Goal: Task Accomplishment & Management: Complete application form

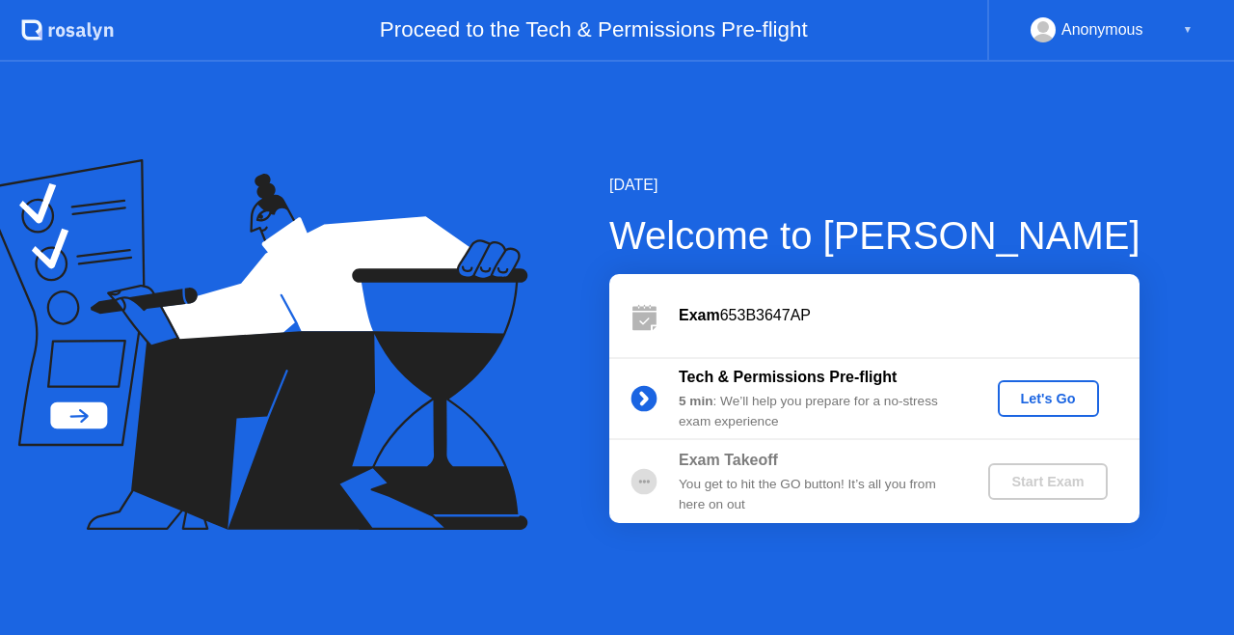
click at [1039, 391] on div "Let's Go" at bounding box center [1049, 398] width 86 height 15
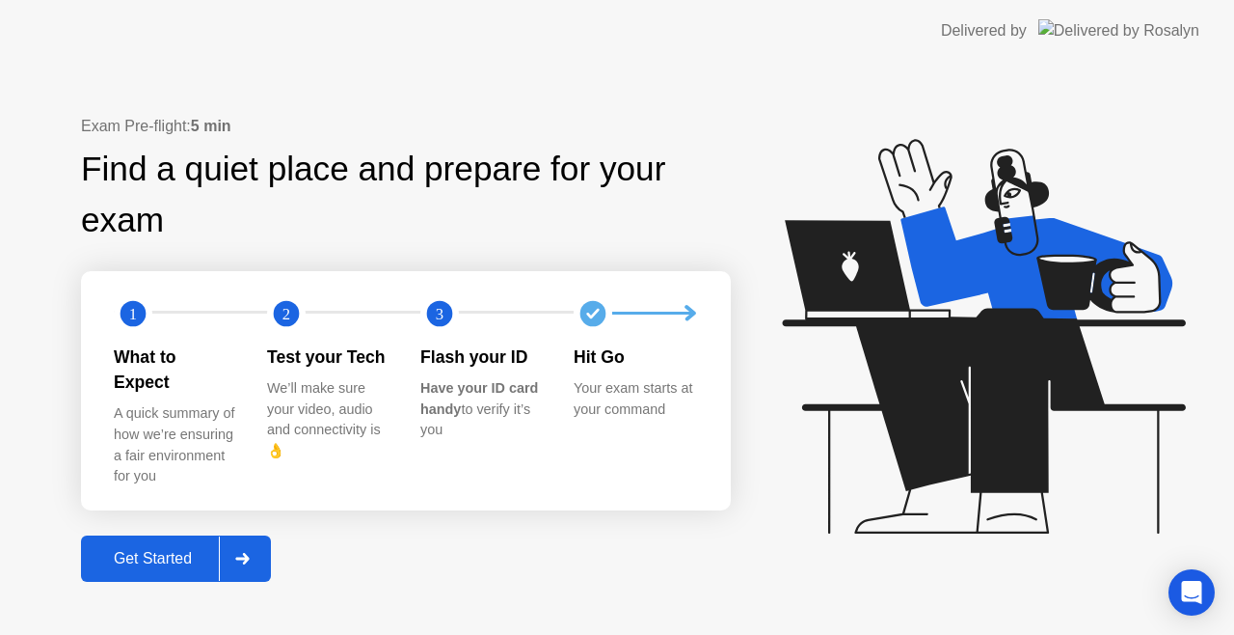
click at [118, 555] on div "Get Started" at bounding box center [153, 558] width 132 height 17
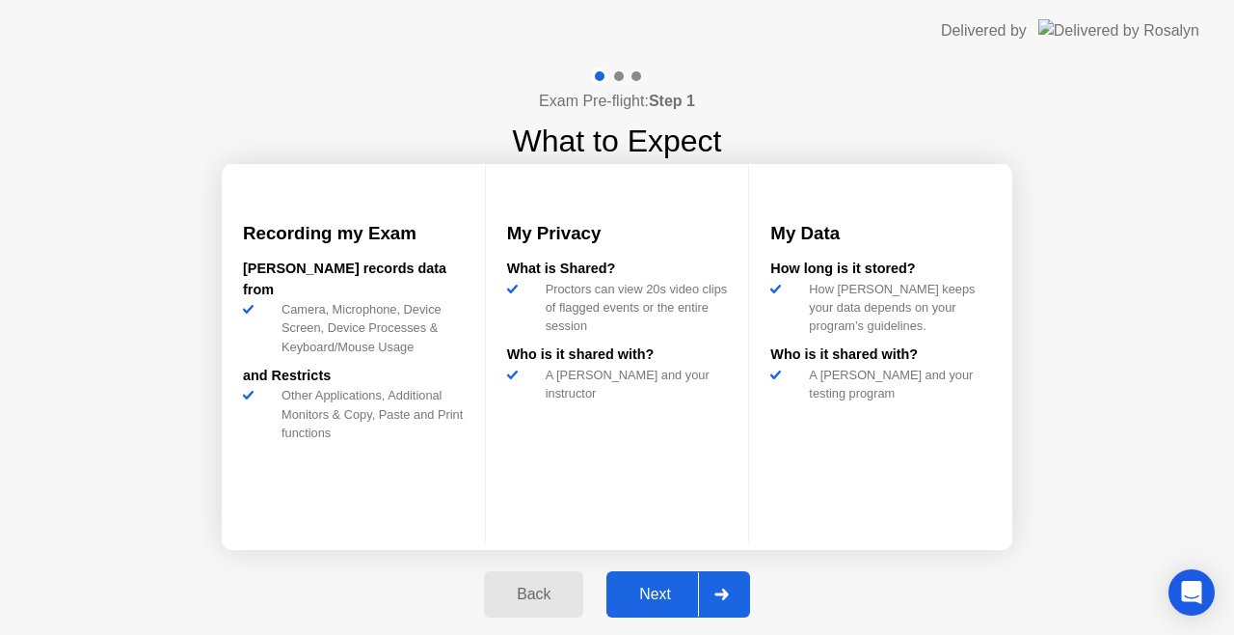
click at [696, 586] on div "Next" at bounding box center [655, 593] width 86 height 17
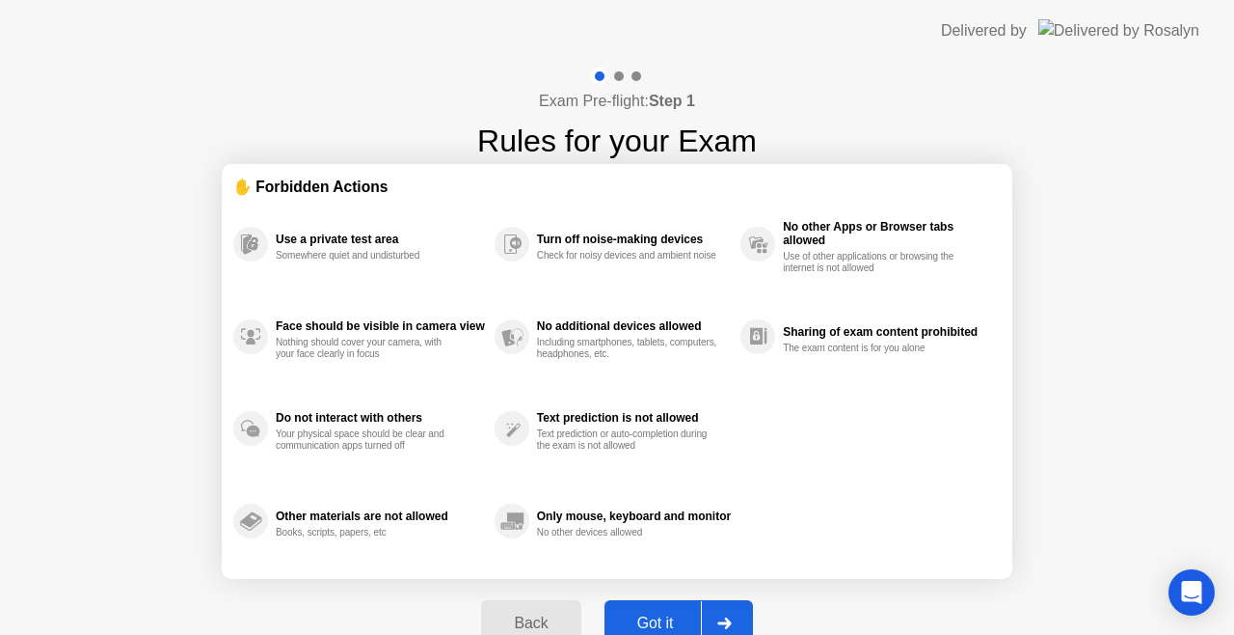
click at [714, 617] on div at bounding box center [724, 623] width 46 height 44
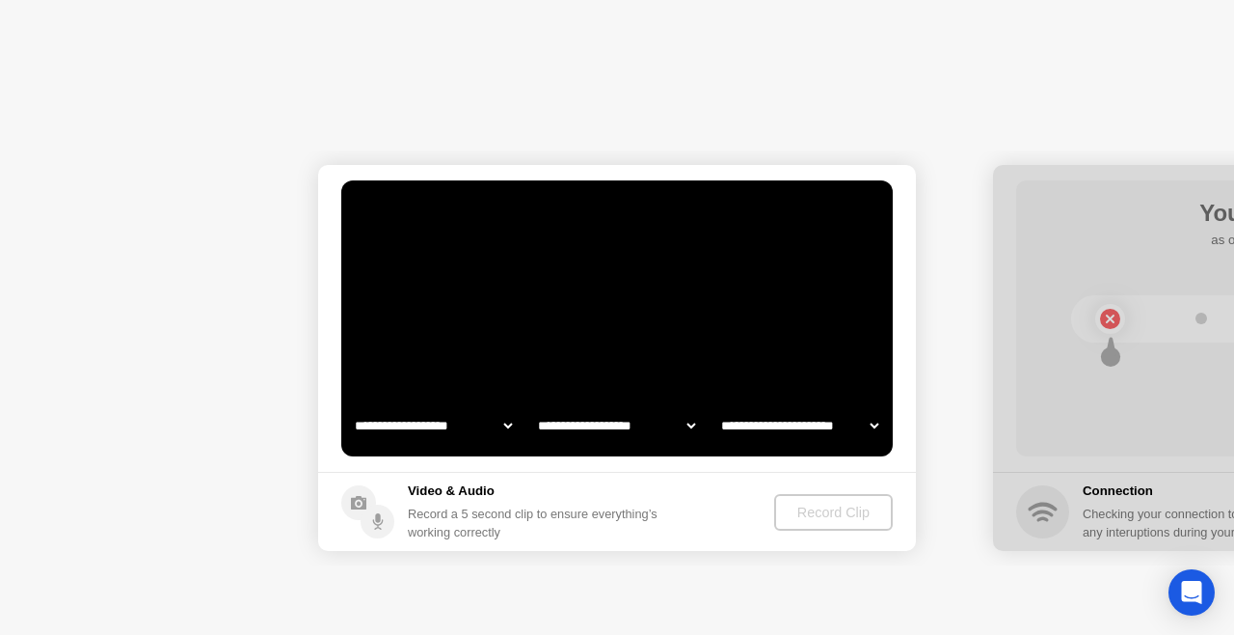
select select "**********"
select select "*******"
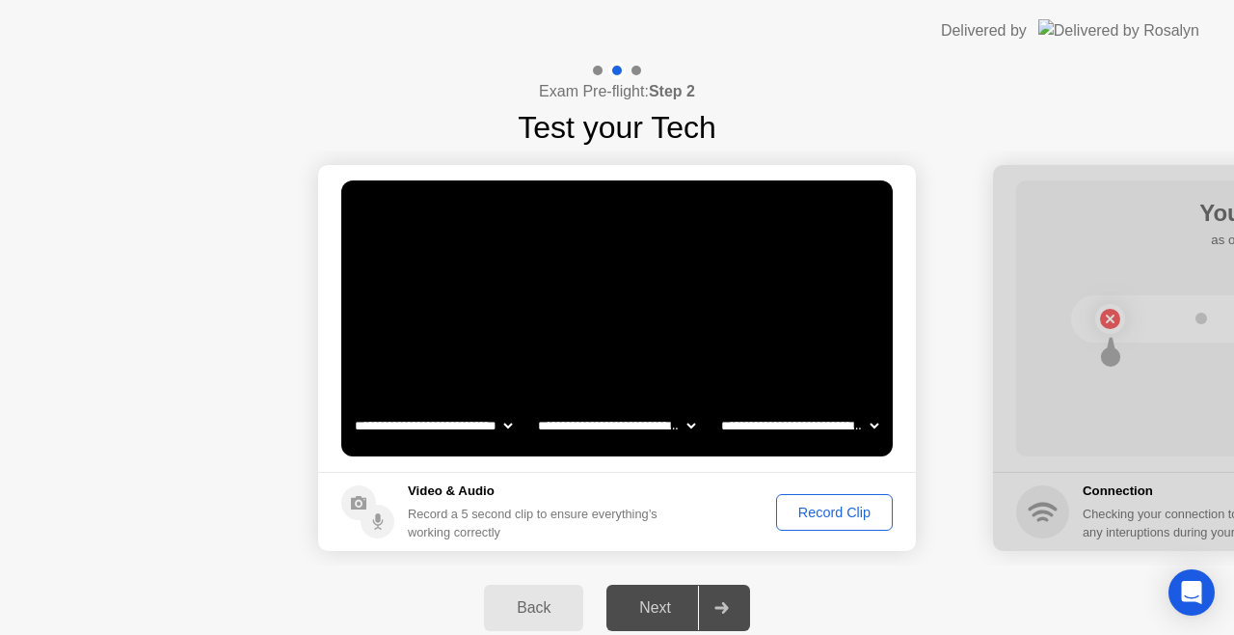
click at [714, 617] on div at bounding box center [721, 607] width 46 height 44
click at [845, 518] on div "Record Clip" at bounding box center [834, 511] width 103 height 15
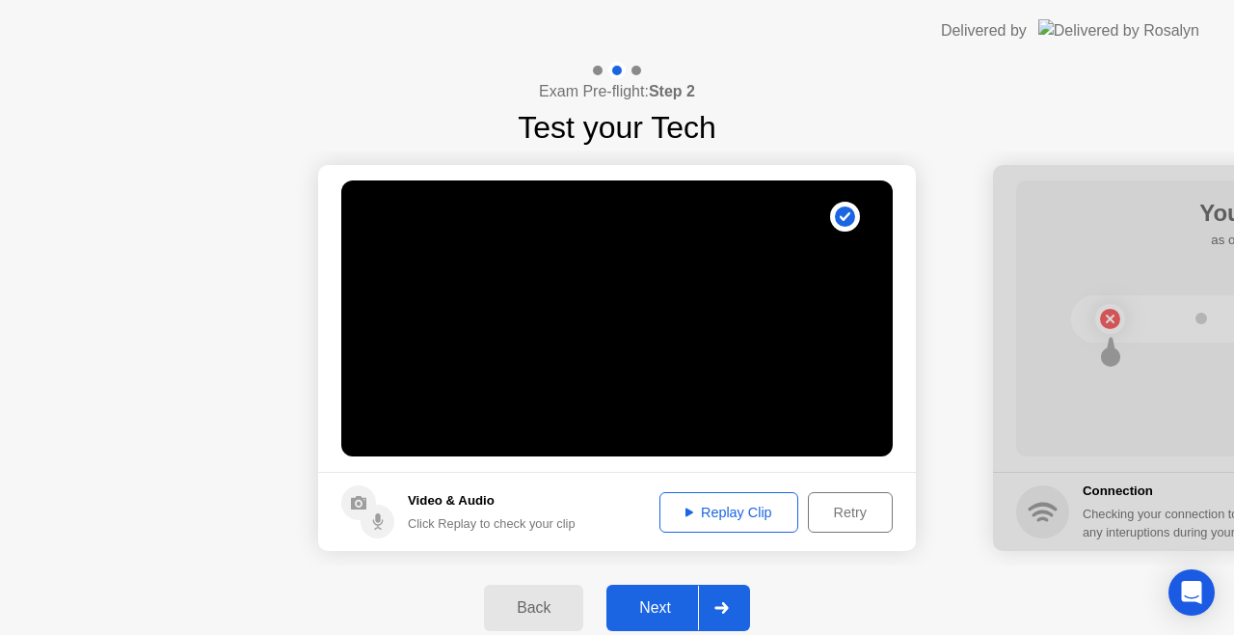
click at [718, 583] on div "Back Next" at bounding box center [617, 607] width 1234 height 85
click at [670, 600] on div "Next" at bounding box center [655, 607] width 86 height 17
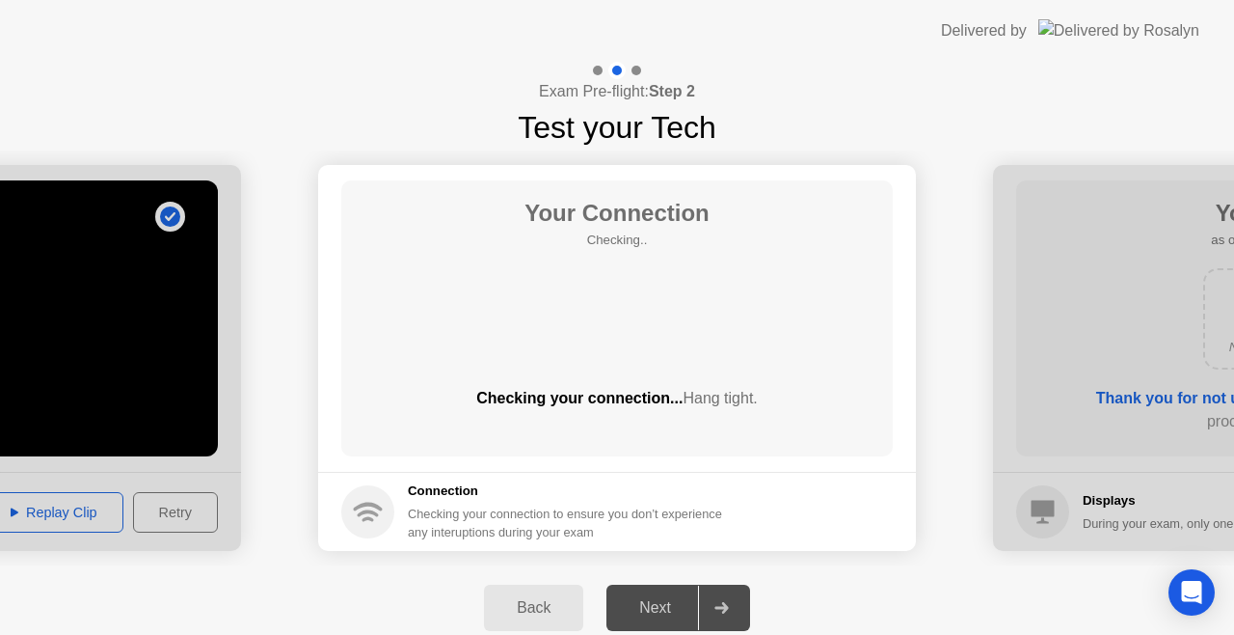
click at [651, 601] on div "Next" at bounding box center [655, 607] width 86 height 17
click at [692, 413] on div "Checking your connection... Hang tight." at bounding box center [617, 414] width 552 height 54
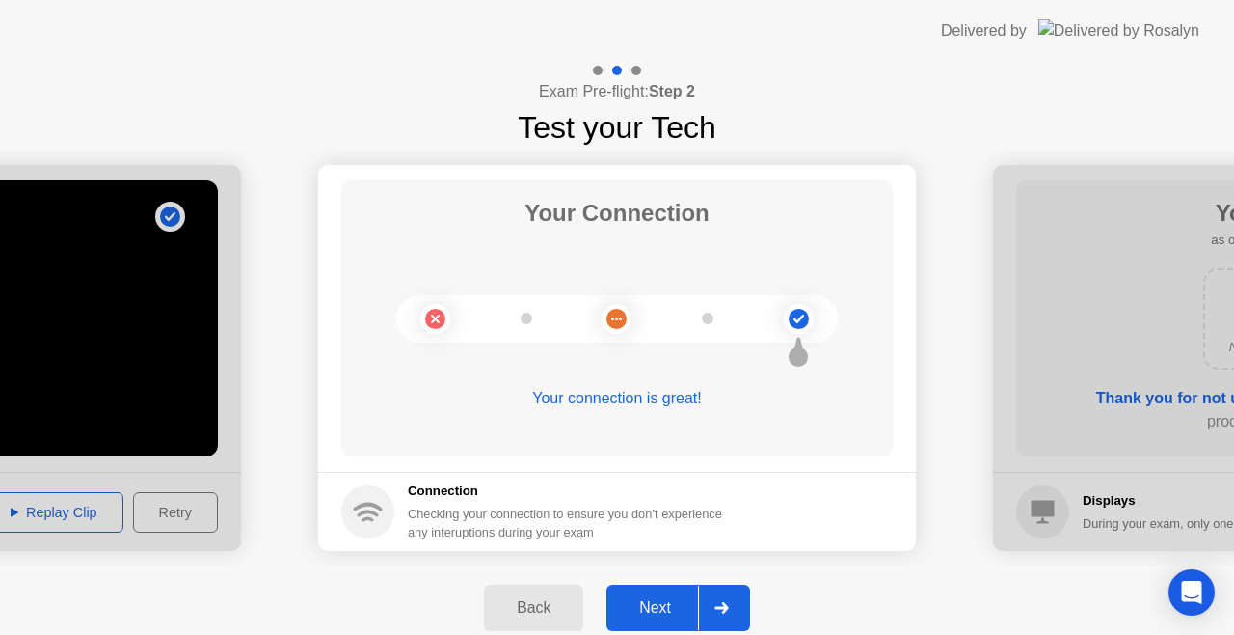
click at [664, 616] on div "Next" at bounding box center [655, 607] width 86 height 17
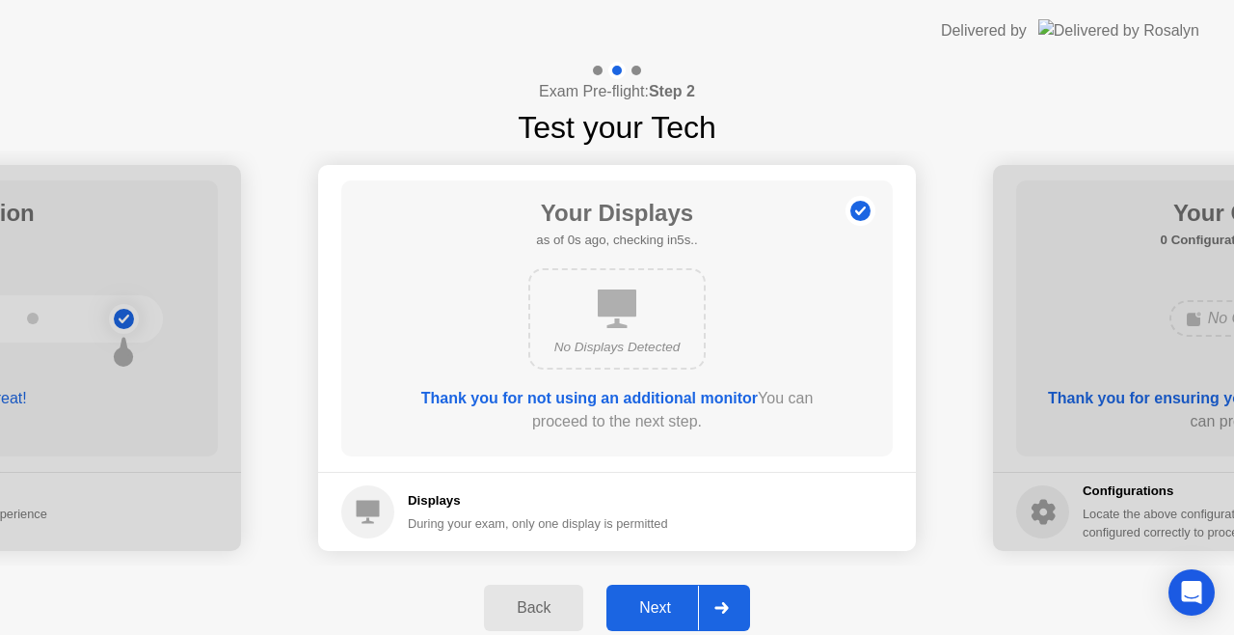
click at [664, 616] on div "Next" at bounding box center [655, 607] width 86 height 17
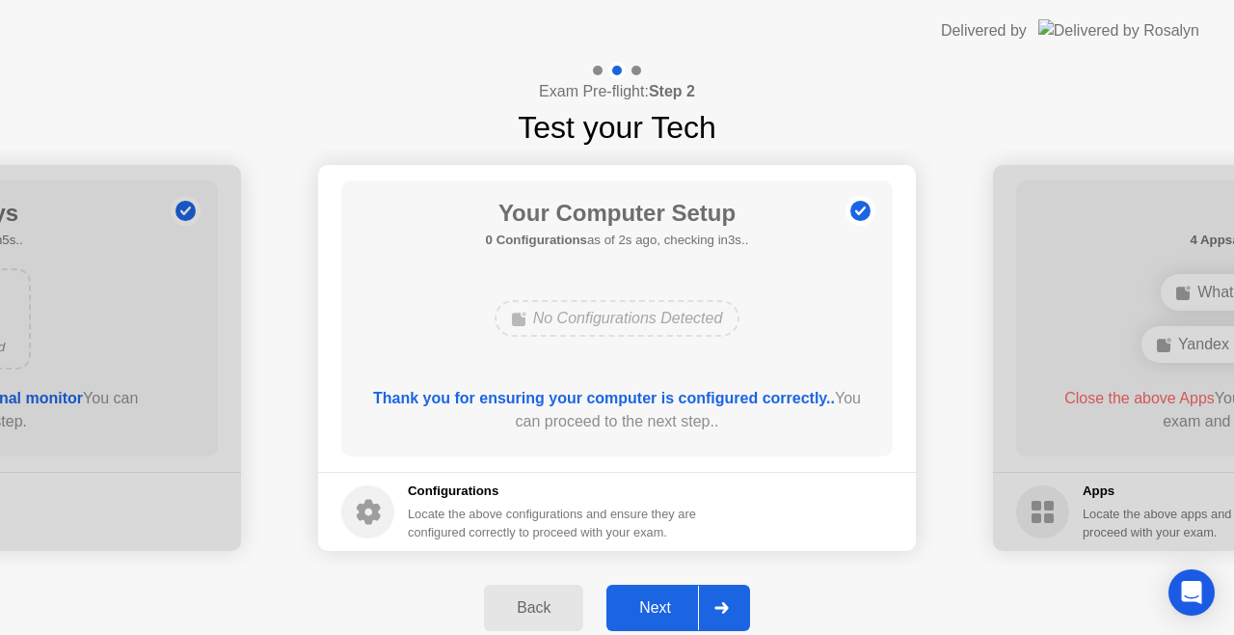
click at [664, 616] on div "Next" at bounding box center [655, 607] width 86 height 17
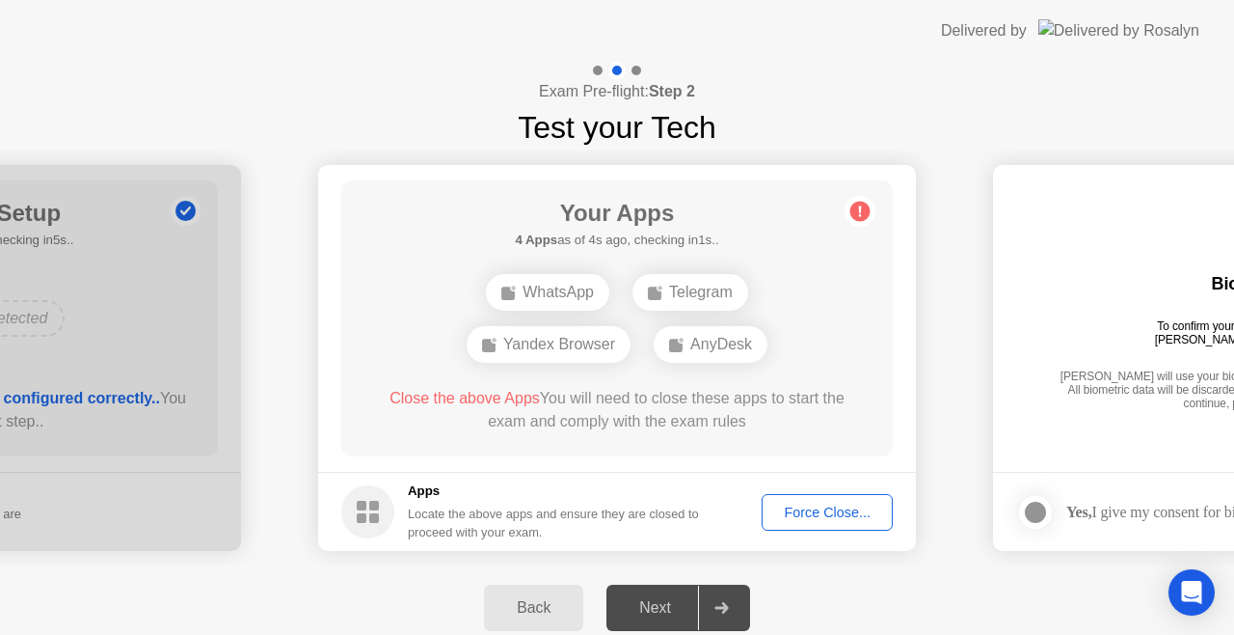
click at [537, 305] on div "WhatsApp" at bounding box center [547, 292] width 123 height 37
click at [691, 610] on div "Next" at bounding box center [655, 607] width 86 height 17
click at [777, 513] on div "Force Close..." at bounding box center [828, 511] width 118 height 15
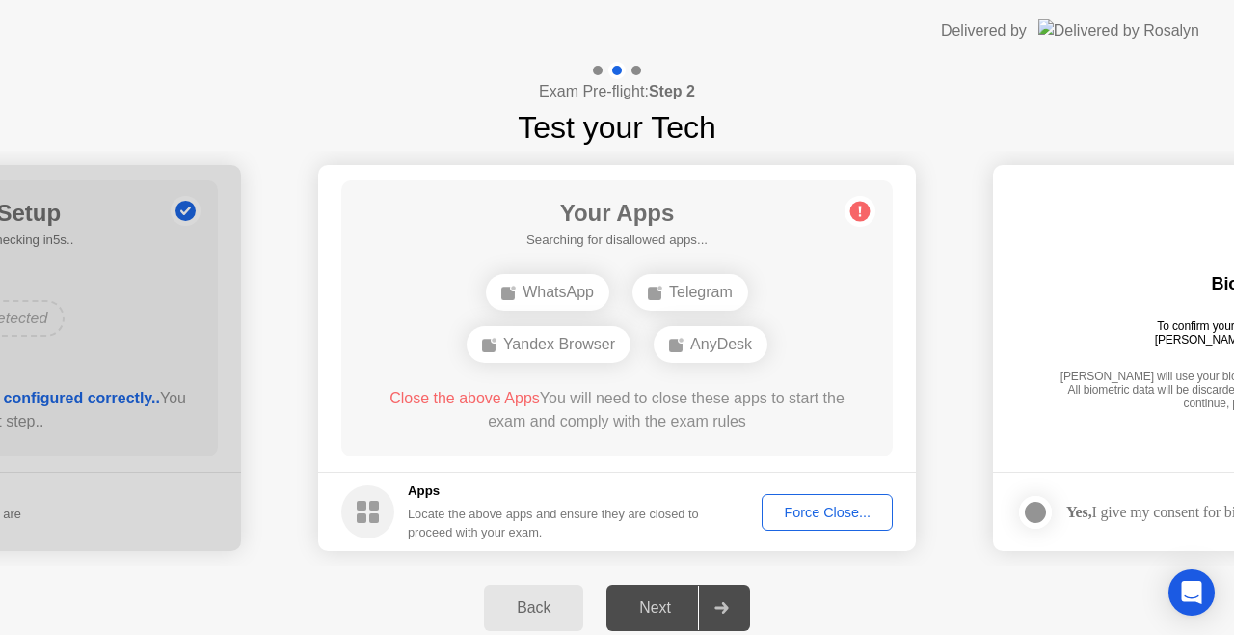
click at [665, 602] on div "Next" at bounding box center [655, 607] width 86 height 17
click at [423, 409] on div "Close the above Apps You will need to close these apps to start the exam and co…" at bounding box center [617, 410] width 497 height 46
click at [420, 405] on span "Close the above Apps" at bounding box center [465, 398] width 150 height 16
click at [420, 402] on span "Close the above Apps" at bounding box center [465, 398] width 150 height 16
click at [515, 396] on span "Close the above Apps" at bounding box center [465, 398] width 150 height 16
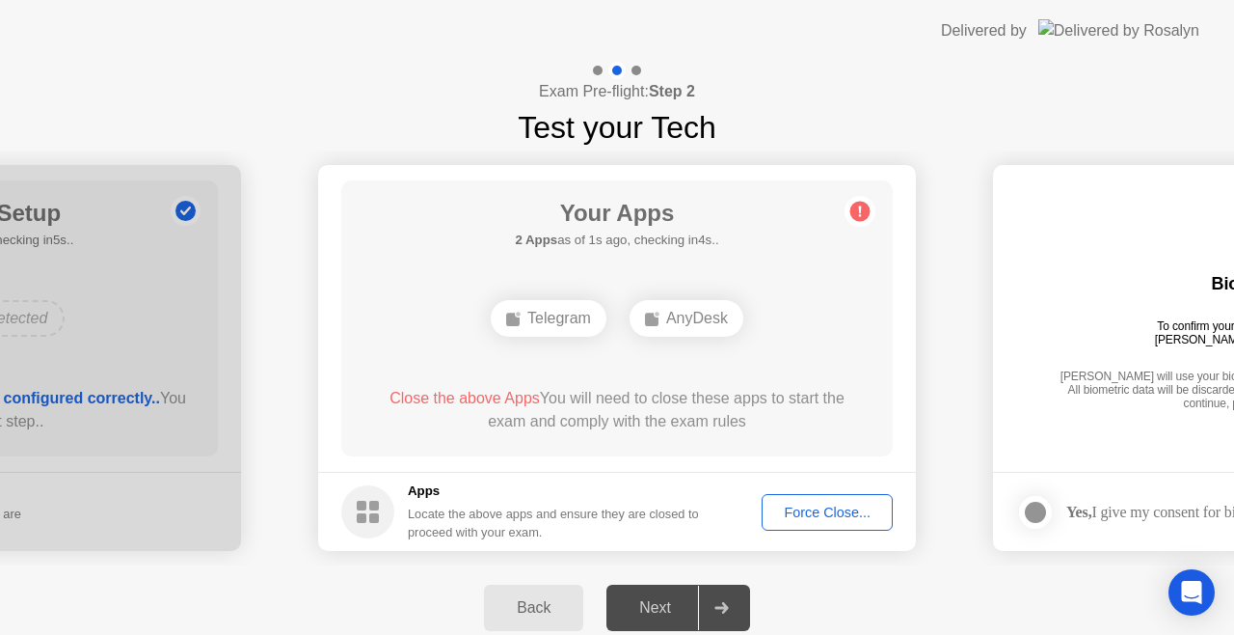
click at [515, 396] on span "Close the above Apps" at bounding box center [465, 398] width 150 height 16
click at [842, 514] on div "Force Close..." at bounding box center [828, 511] width 118 height 15
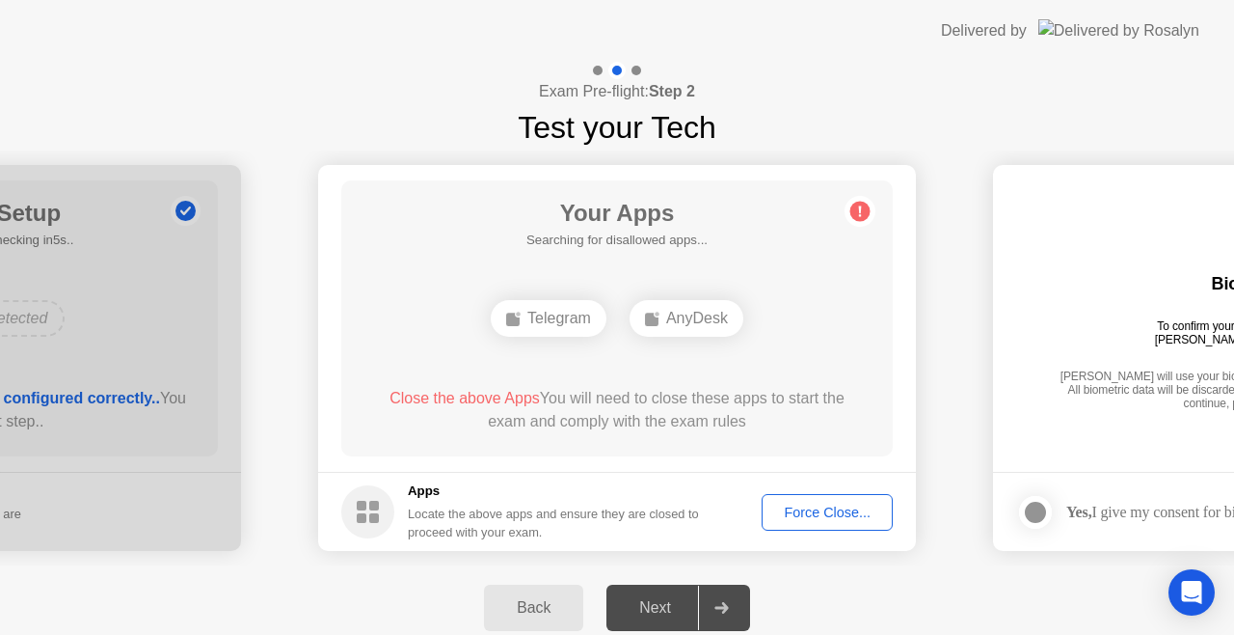
click at [764, 501] on button "Force Close..." at bounding box center [827, 512] width 131 height 37
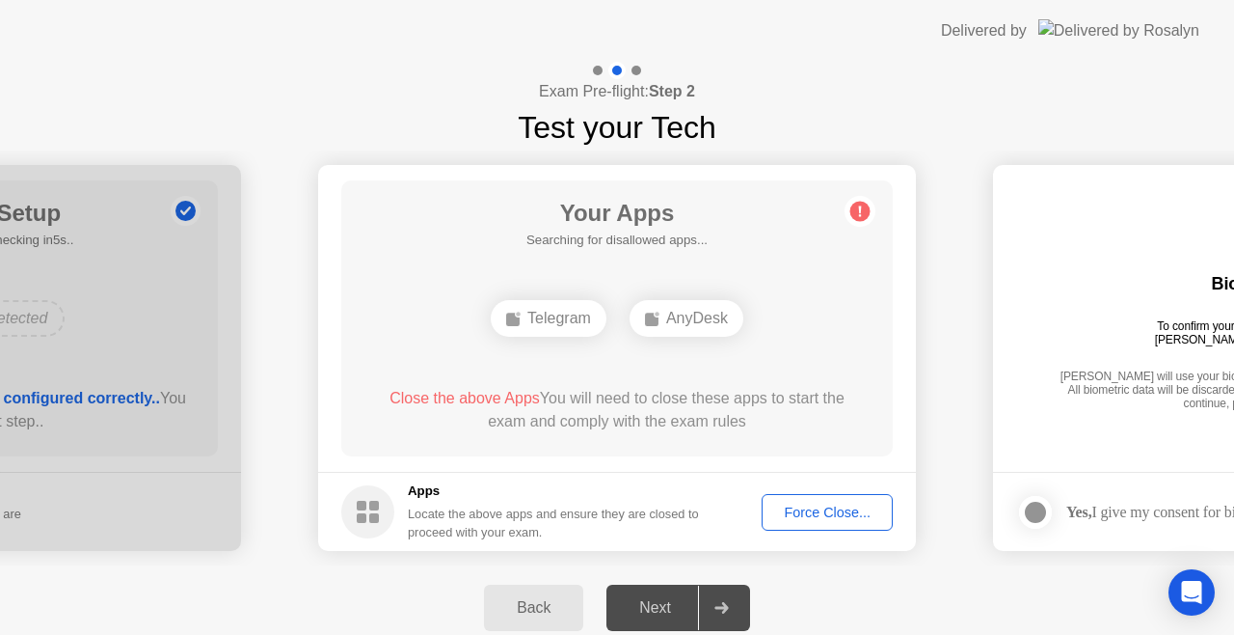
click at [820, 504] on div "Force Close..." at bounding box center [828, 511] width 118 height 15
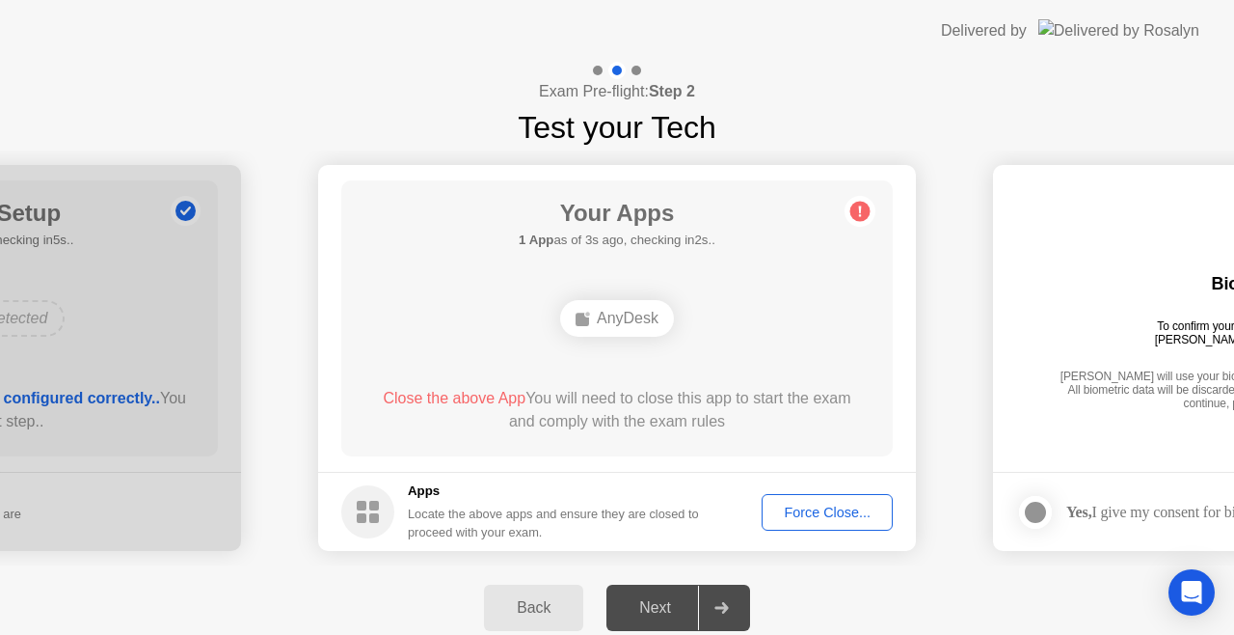
drag, startPoint x: 793, startPoint y: 492, endPoint x: 806, endPoint y: 508, distance: 21.2
click at [806, 508] on footer "Apps Locate the above apps and ensure they are closed to proceed with your exam…" at bounding box center [617, 511] width 598 height 79
click at [806, 508] on div "Force Close..." at bounding box center [828, 511] width 118 height 15
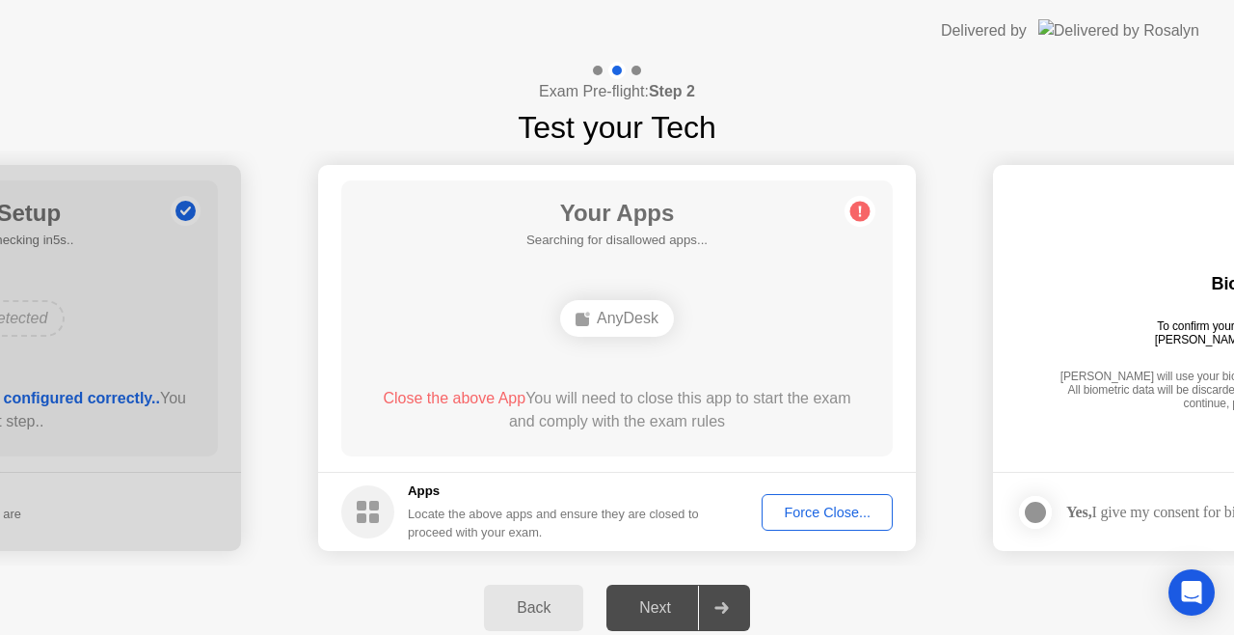
click at [801, 515] on div "Force Close..." at bounding box center [828, 511] width 118 height 15
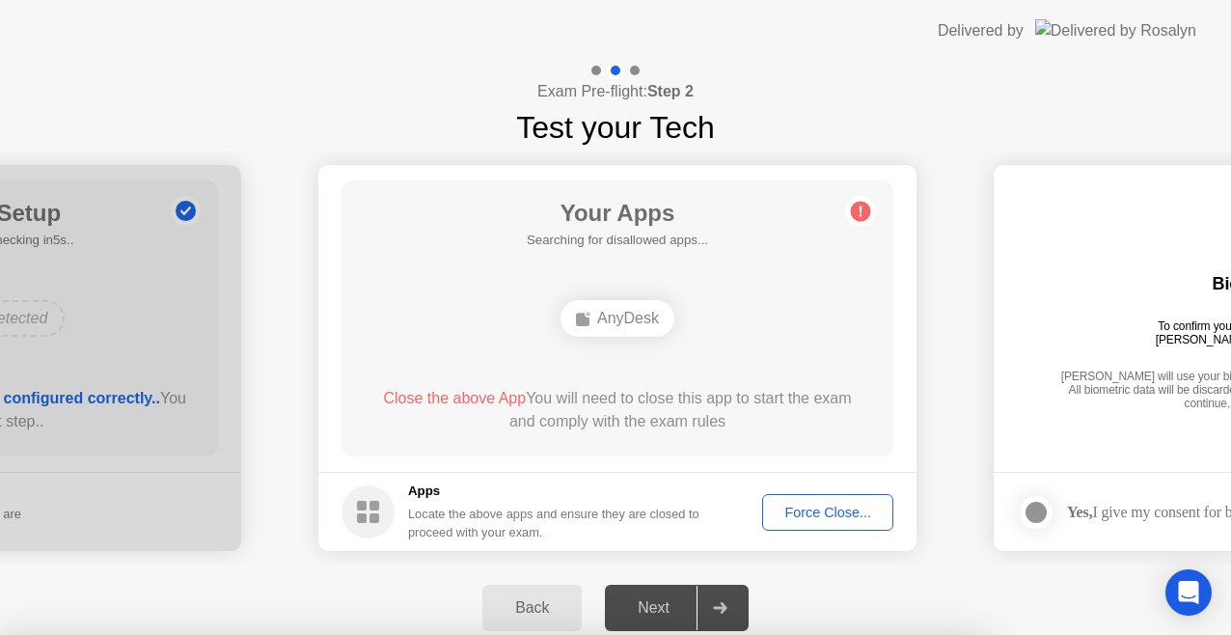
click at [807, 634] on div at bounding box center [615, 635] width 1231 height 0
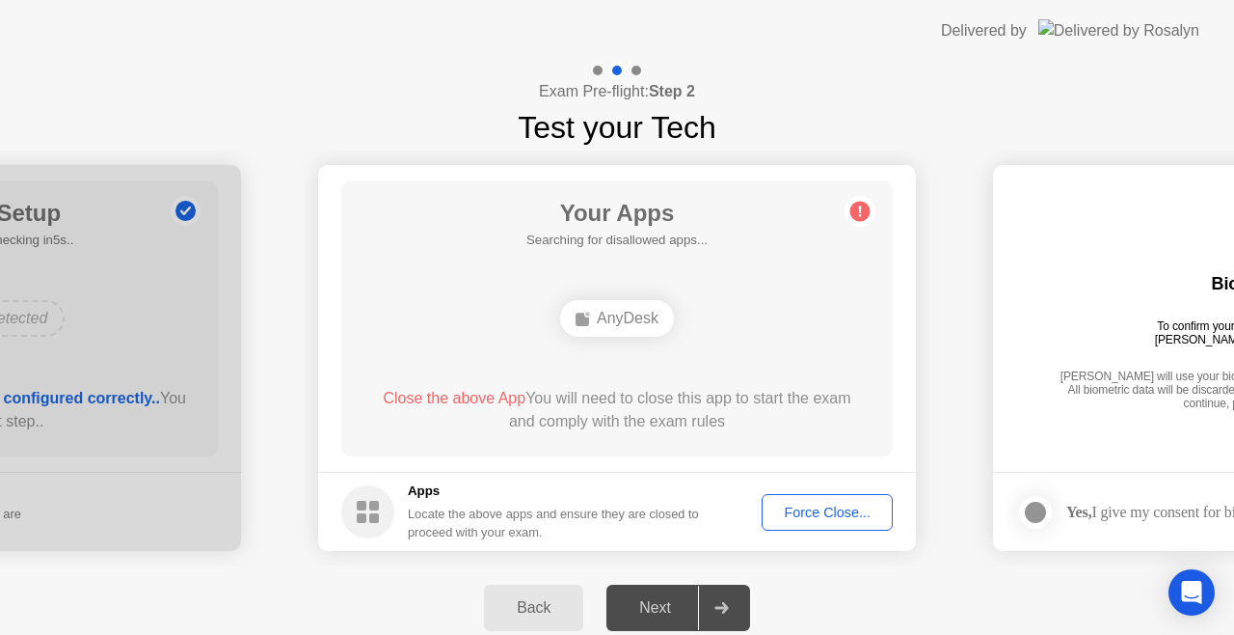
click at [621, 319] on div "AnyDesk" at bounding box center [617, 318] width 114 height 37
click at [773, 505] on div "Force Close..." at bounding box center [828, 511] width 118 height 15
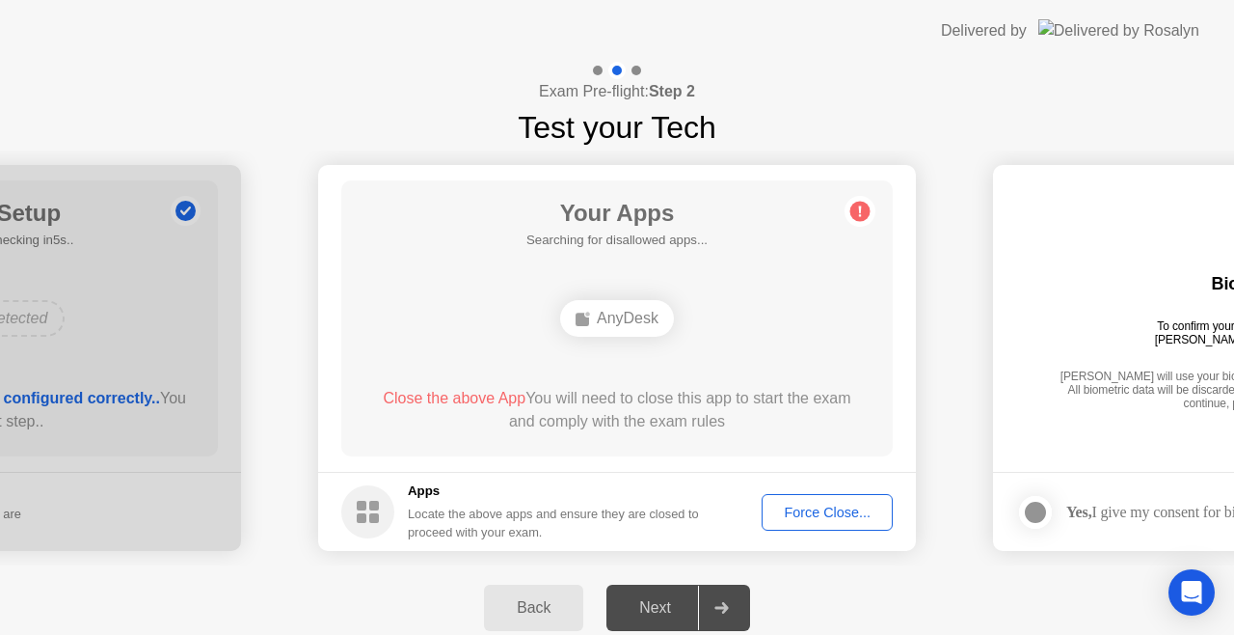
click at [811, 509] on div "Force Close..." at bounding box center [828, 511] width 118 height 15
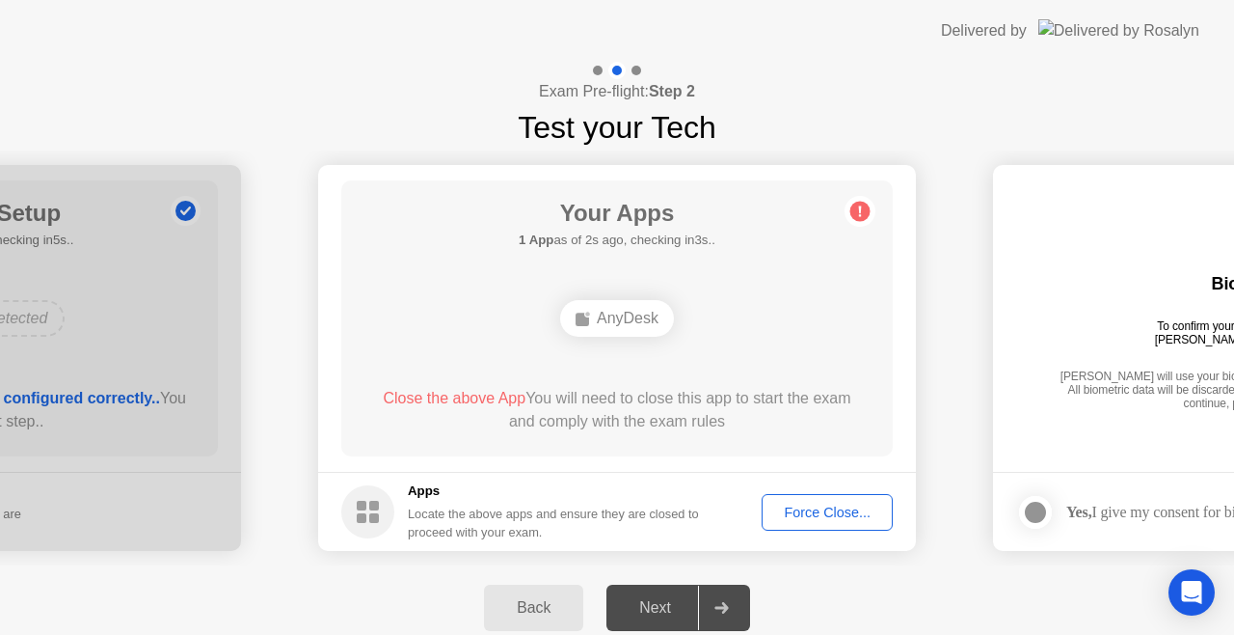
click at [775, 498] on button "Force Close..." at bounding box center [827, 512] width 131 height 37
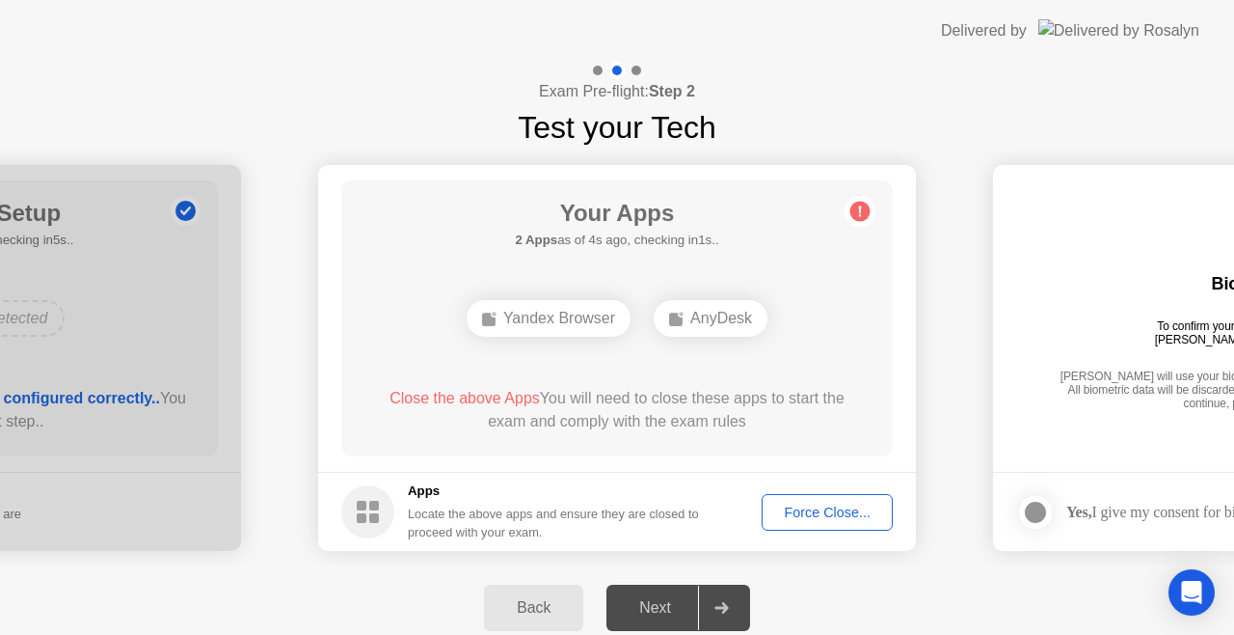
click at [829, 518] on div "Force Close..." at bounding box center [828, 511] width 118 height 15
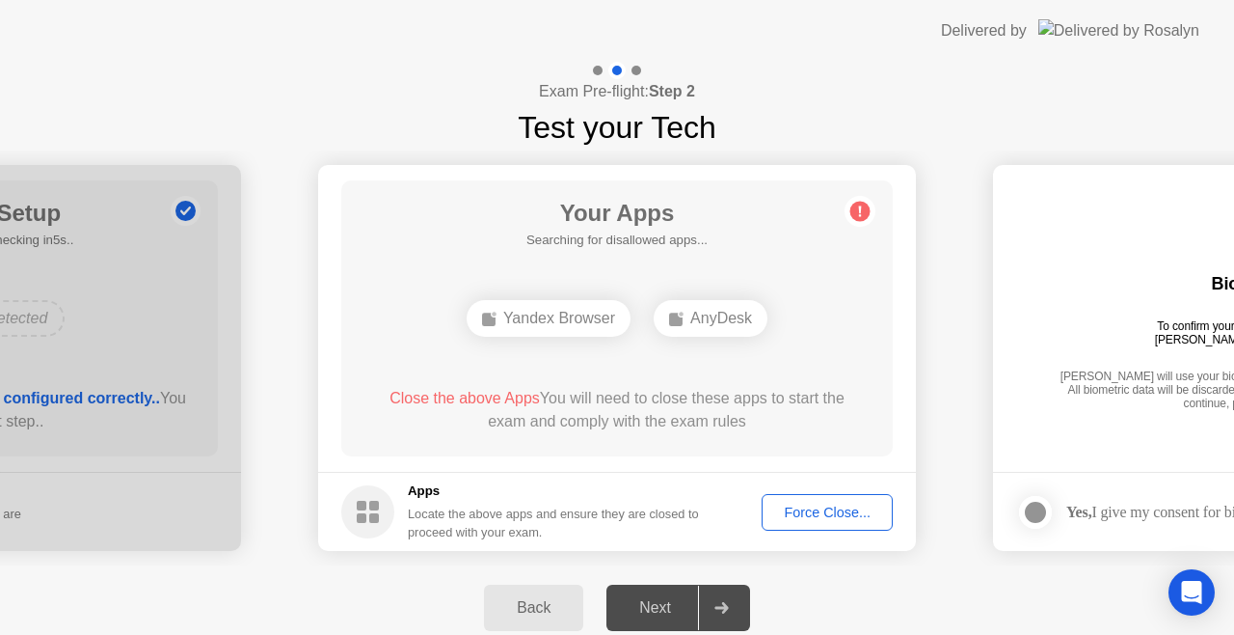
click at [405, 501] on div "Apps Locate the above apps and ensure they are closed to proceed with your exam." at bounding box center [520, 511] width 359 height 60
click at [352, 519] on circle at bounding box center [367, 511] width 53 height 53
click at [835, 517] on div "Force Close..." at bounding box center [828, 511] width 118 height 15
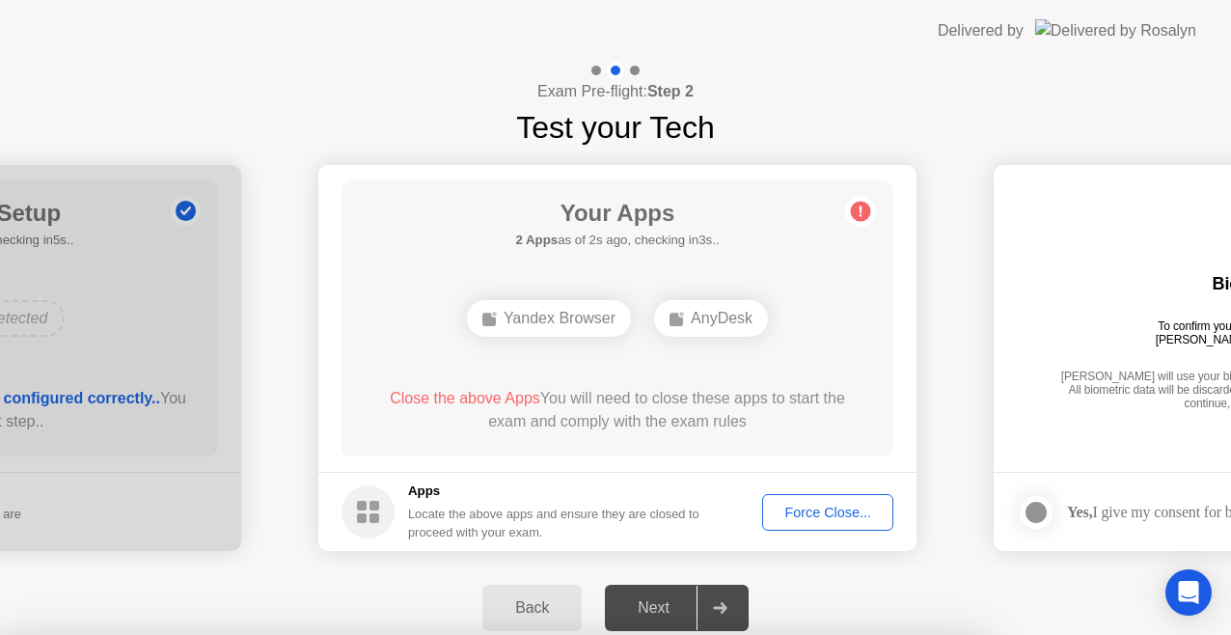
click at [816, 634] on div at bounding box center [615, 635] width 1231 height 0
drag, startPoint x: 510, startPoint y: 378, endPoint x: 515, endPoint y: 395, distance: 18.0
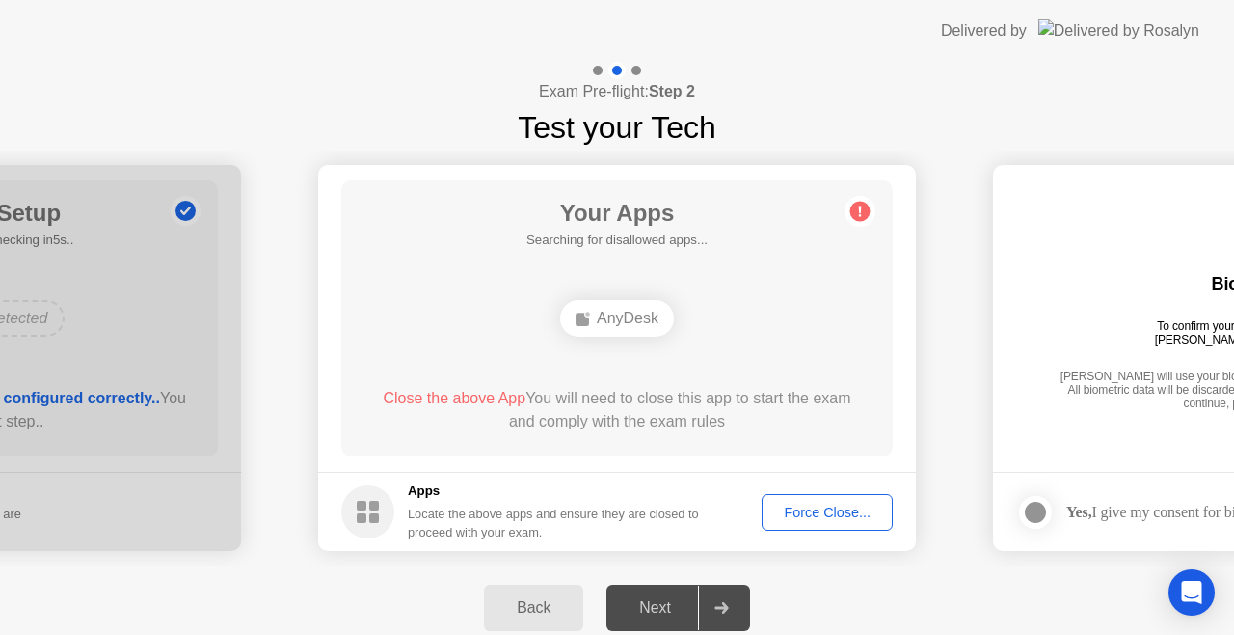
click at [789, 509] on div "Force Close..." at bounding box center [828, 511] width 118 height 15
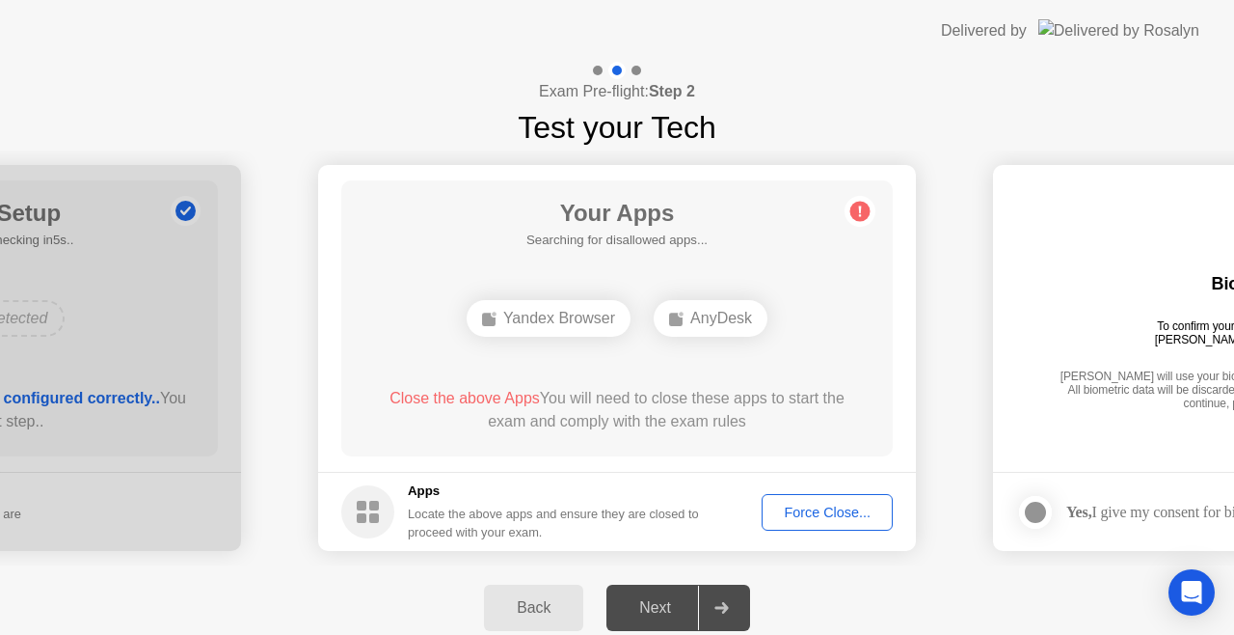
click at [770, 504] on div "Force Close..." at bounding box center [828, 511] width 118 height 15
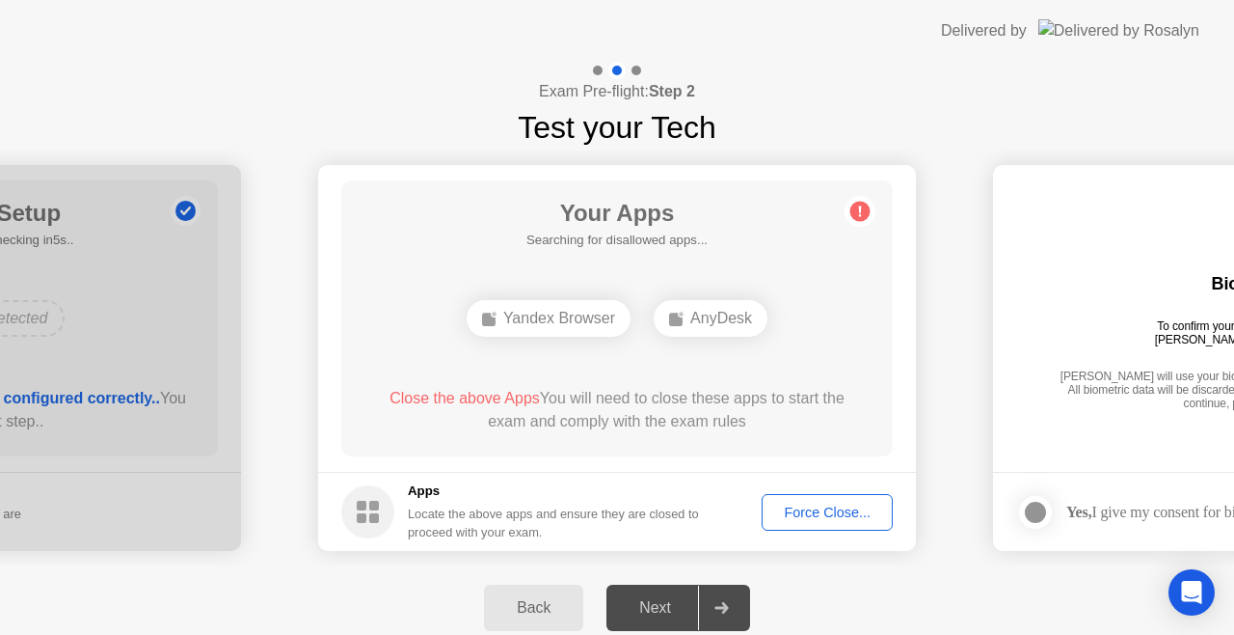
click at [856, 222] on icon at bounding box center [860, 211] width 31 height 31
drag, startPoint x: 856, startPoint y: 222, endPoint x: 685, endPoint y: 461, distance: 294.4
click at [685, 461] on main "Your Apps Searching for disallowed apps... Yandex Browser AnyDesk Close the abo…" at bounding box center [617, 318] width 598 height 307
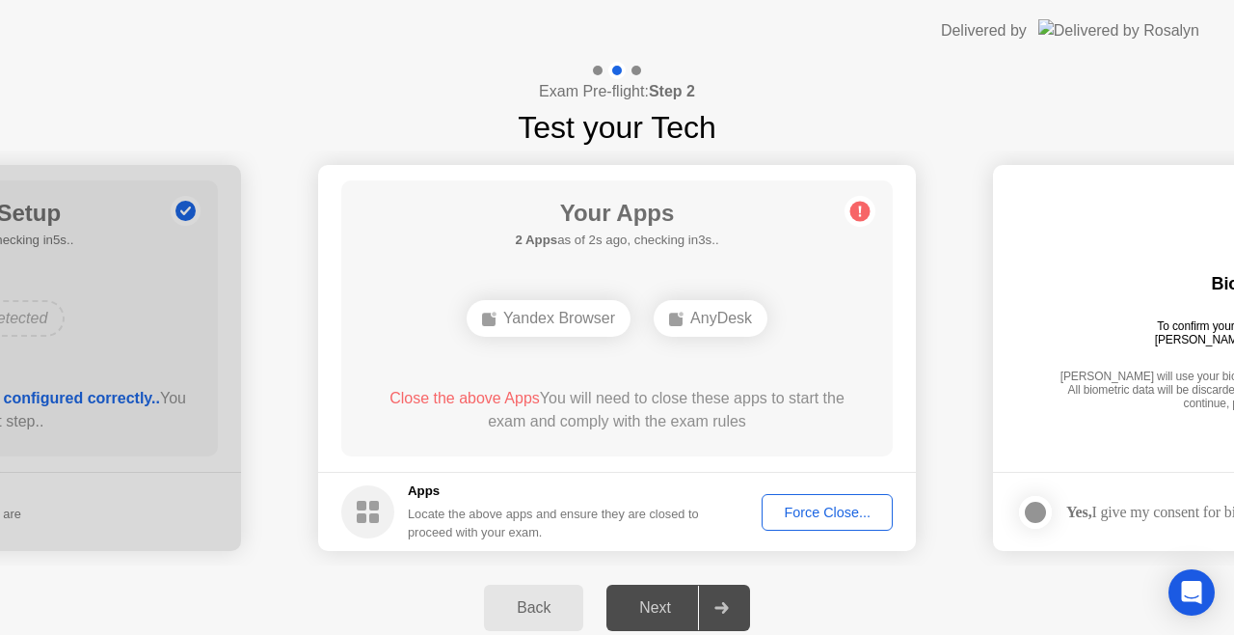
click at [660, 615] on div "Next" at bounding box center [655, 607] width 86 height 17
click at [800, 511] on div "Force Close..." at bounding box center [828, 511] width 118 height 15
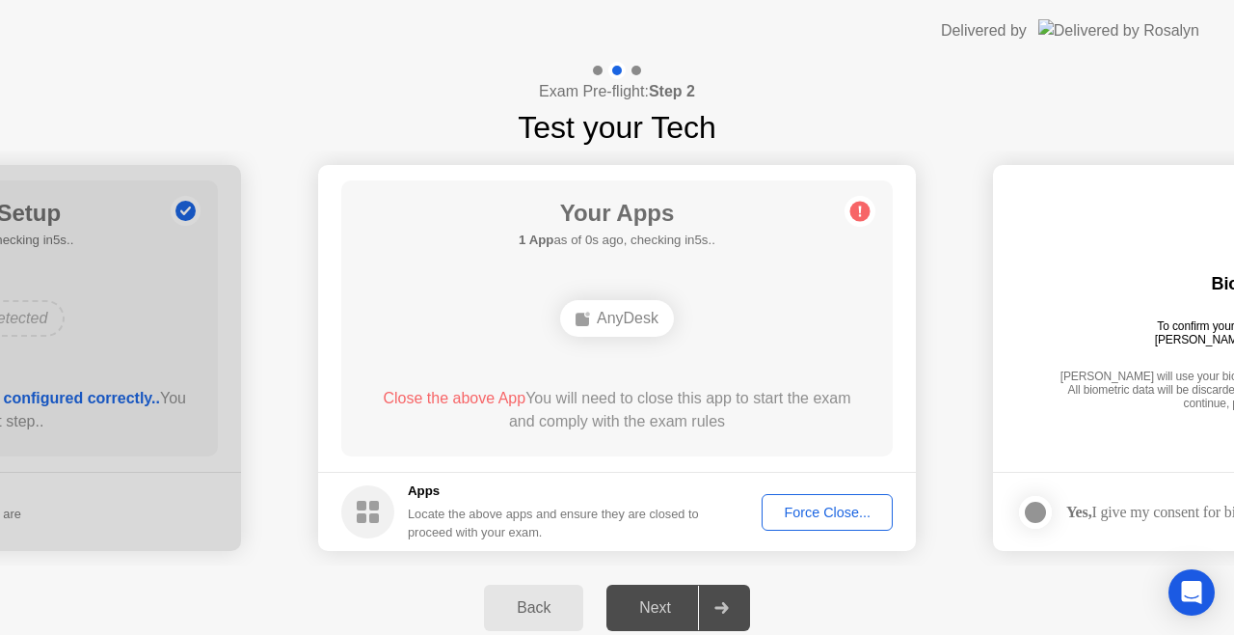
click at [766, 521] on button "Force Close..." at bounding box center [827, 512] width 131 height 37
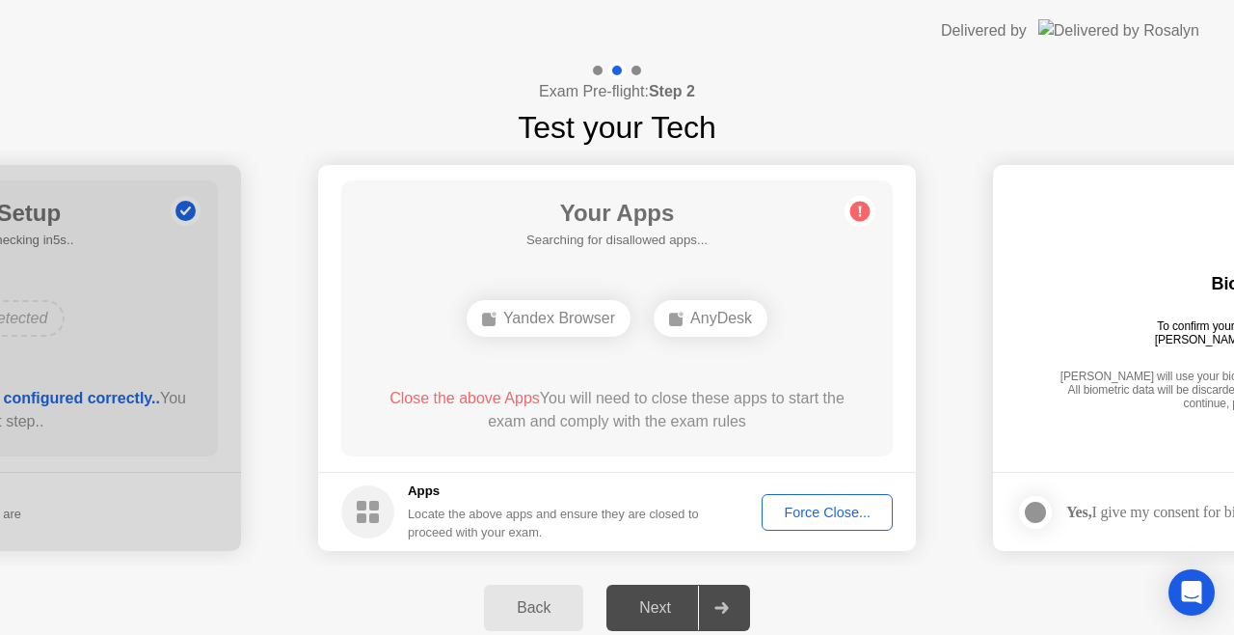
click at [633, 602] on div "Next" at bounding box center [655, 607] width 86 height 17
click at [634, 605] on div "Next" at bounding box center [655, 607] width 86 height 17
click at [634, 608] on div "Next" at bounding box center [655, 607] width 86 height 17
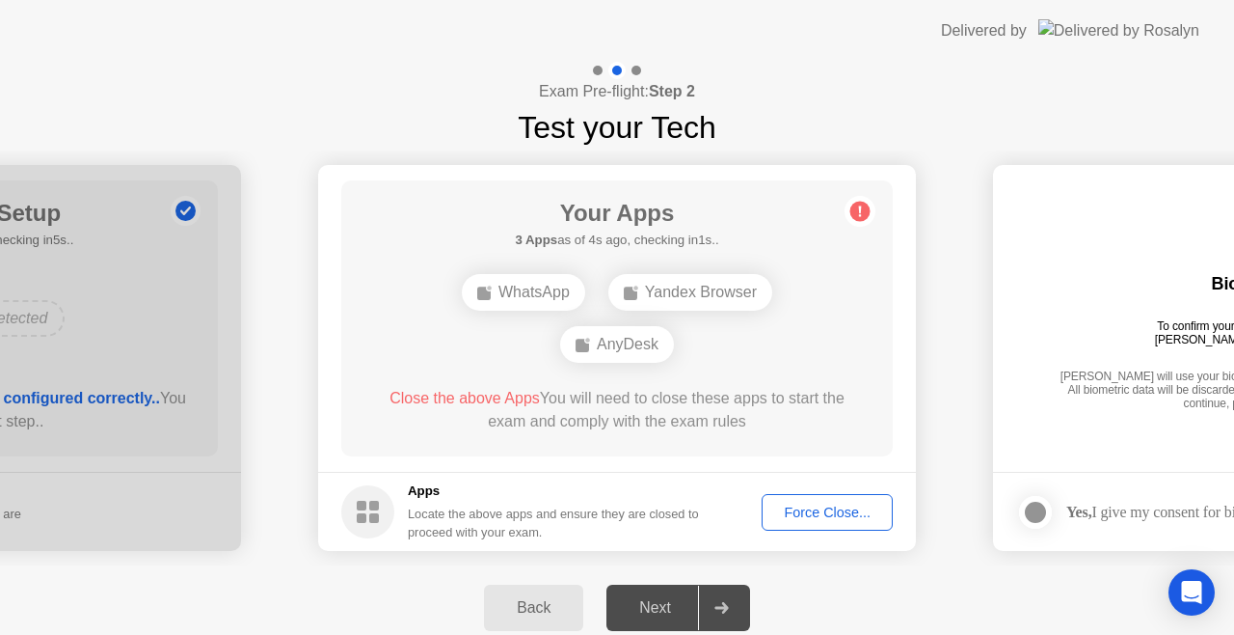
click at [666, 612] on div "Next" at bounding box center [655, 607] width 86 height 17
click at [816, 516] on div "Force Close..." at bounding box center [828, 511] width 118 height 15
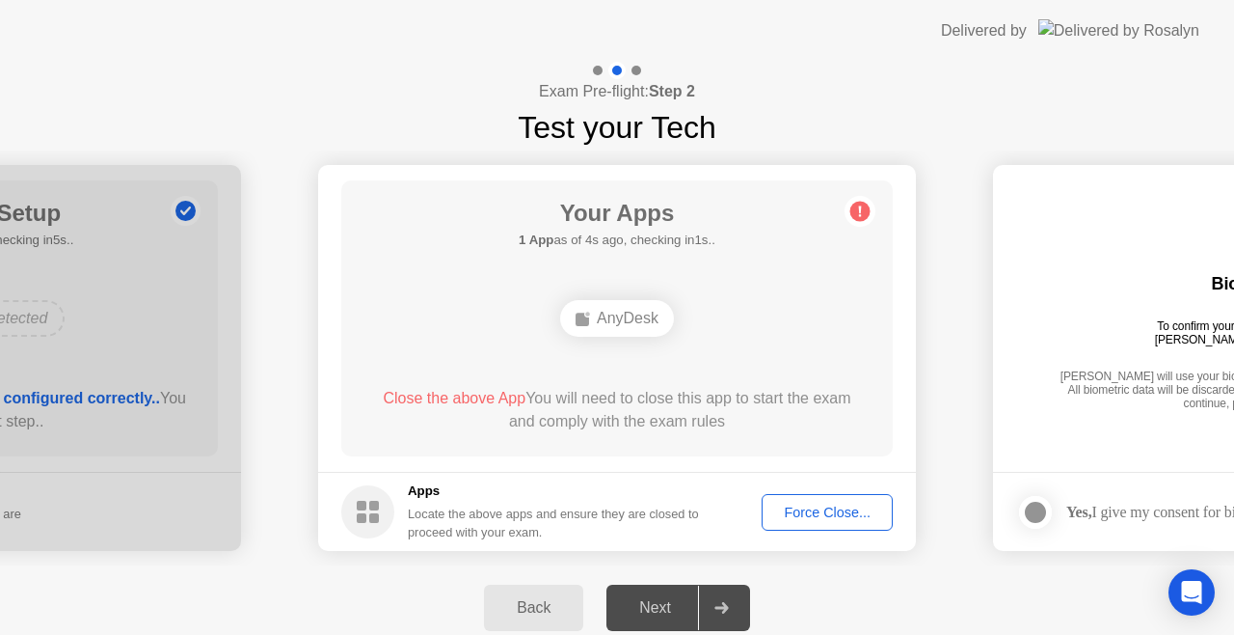
click at [638, 243] on h5 "1 App as of 4s ago, checking in1s.." at bounding box center [617, 239] width 197 height 19
click at [796, 504] on div "Force Close..." at bounding box center [828, 511] width 118 height 15
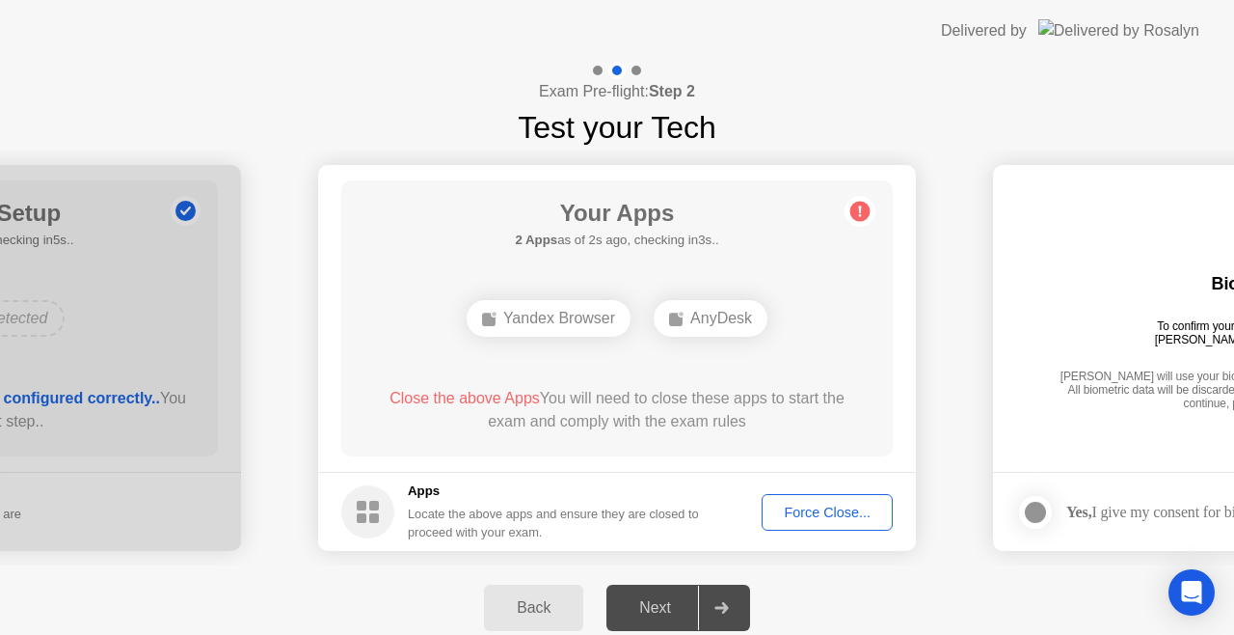
click at [810, 514] on div "Force Close..." at bounding box center [828, 511] width 118 height 15
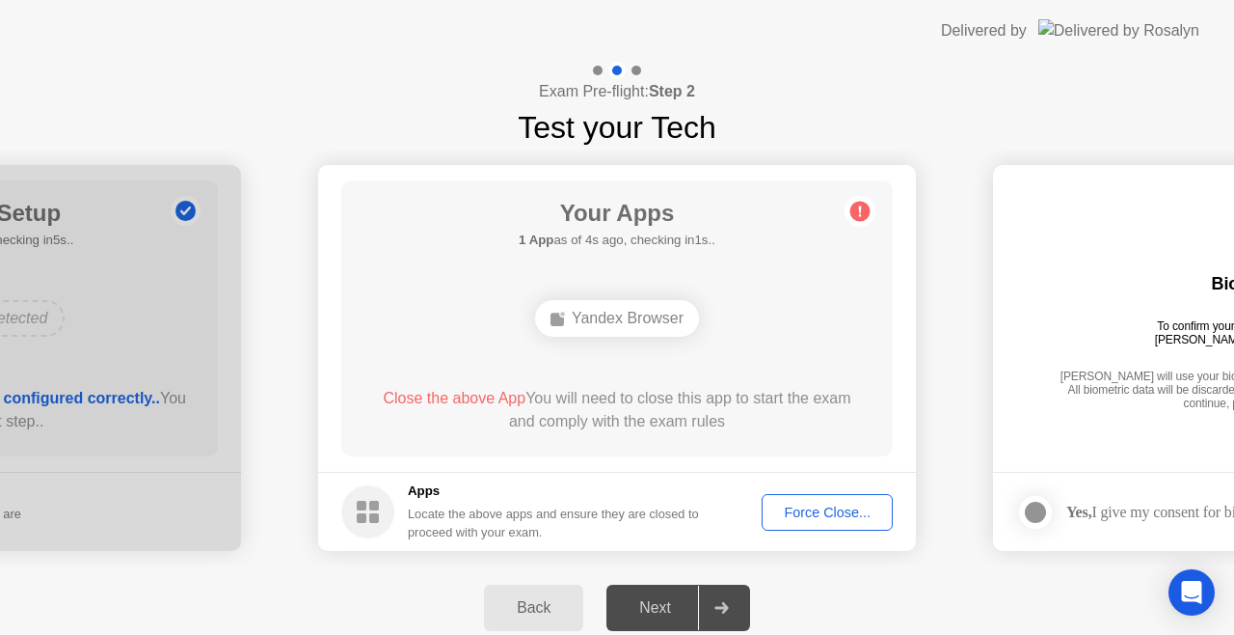
click at [787, 519] on div "Force Close..." at bounding box center [828, 511] width 118 height 15
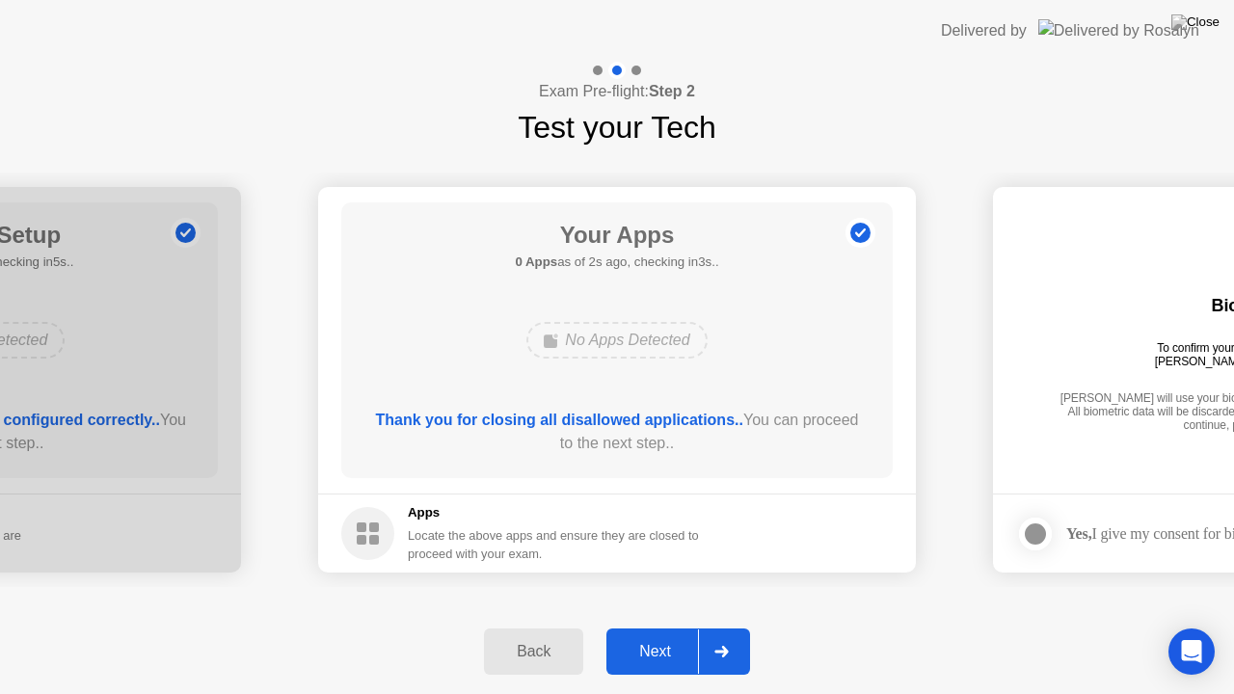
click at [689, 634] on div "Next" at bounding box center [655, 651] width 86 height 17
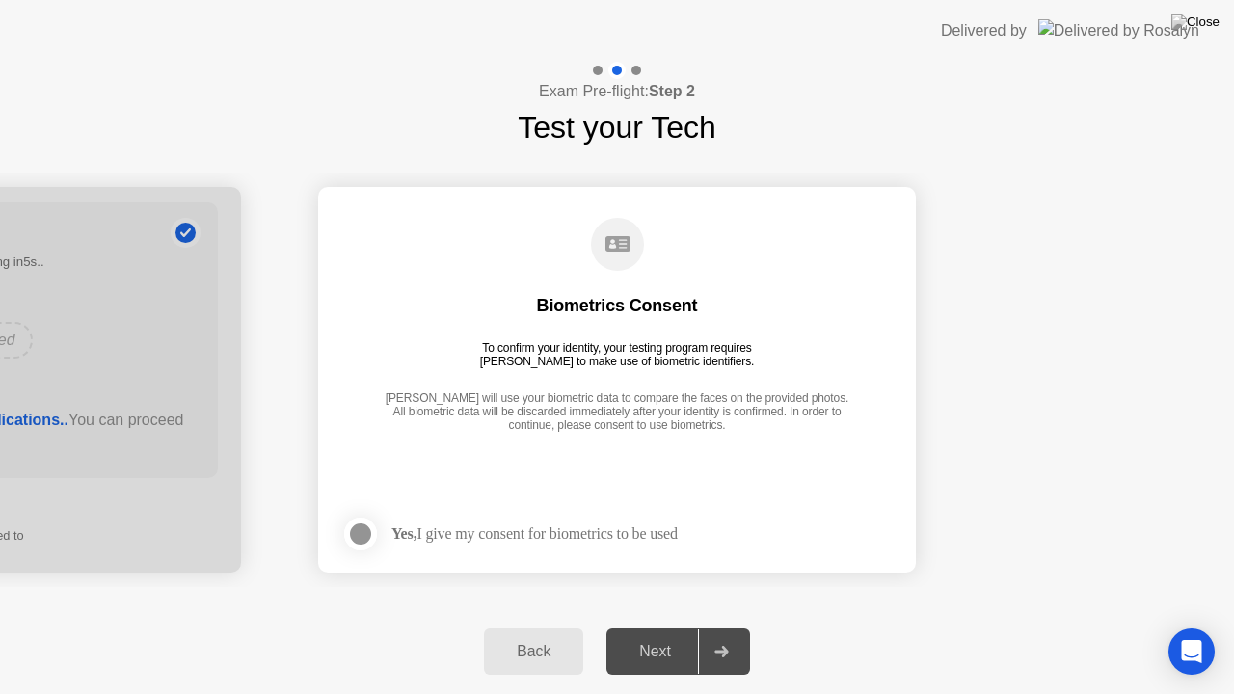
click at [541, 551] on div "Yes, I give my consent for biometrics to be used" at bounding box center [509, 534] width 337 height 39
click at [523, 534] on div "Yes, I give my consent for biometrics to be used" at bounding box center [535, 534] width 286 height 18
click at [359, 530] on div at bounding box center [360, 534] width 23 height 23
click at [687, 634] on button "Next" at bounding box center [679, 652] width 144 height 46
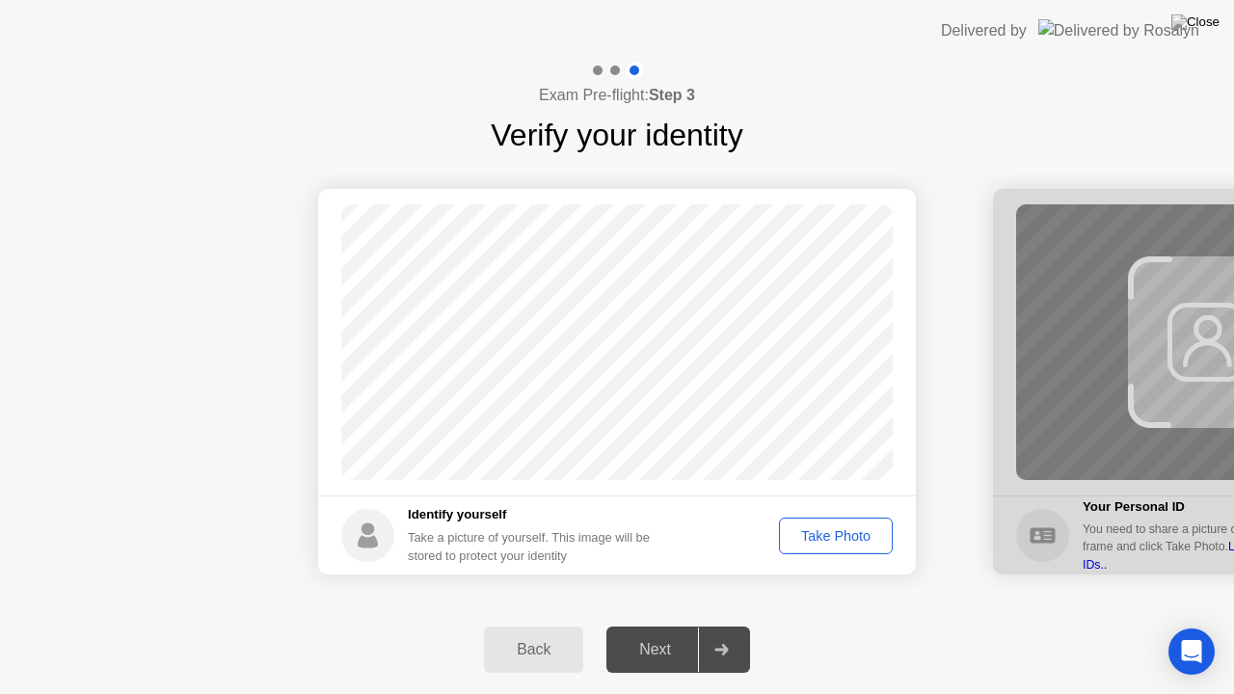
click at [819, 543] on div "Take Photo" at bounding box center [836, 536] width 100 height 15
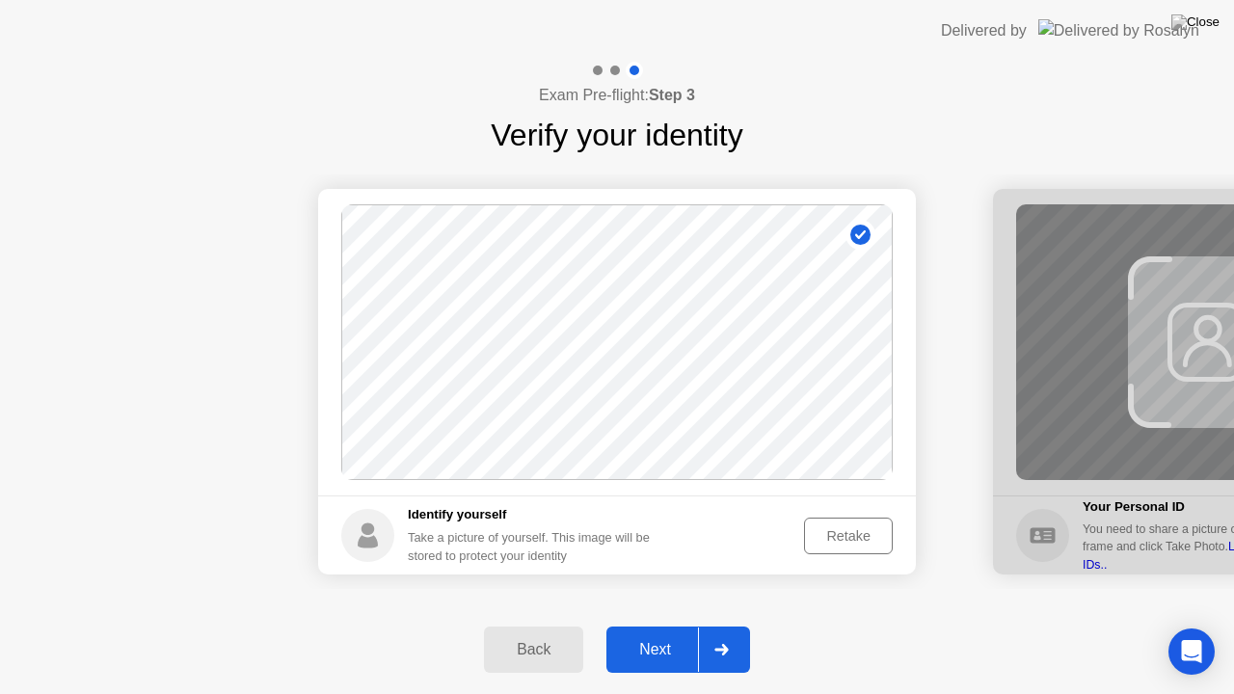
click at [819, 543] on div "Retake" at bounding box center [848, 536] width 75 height 15
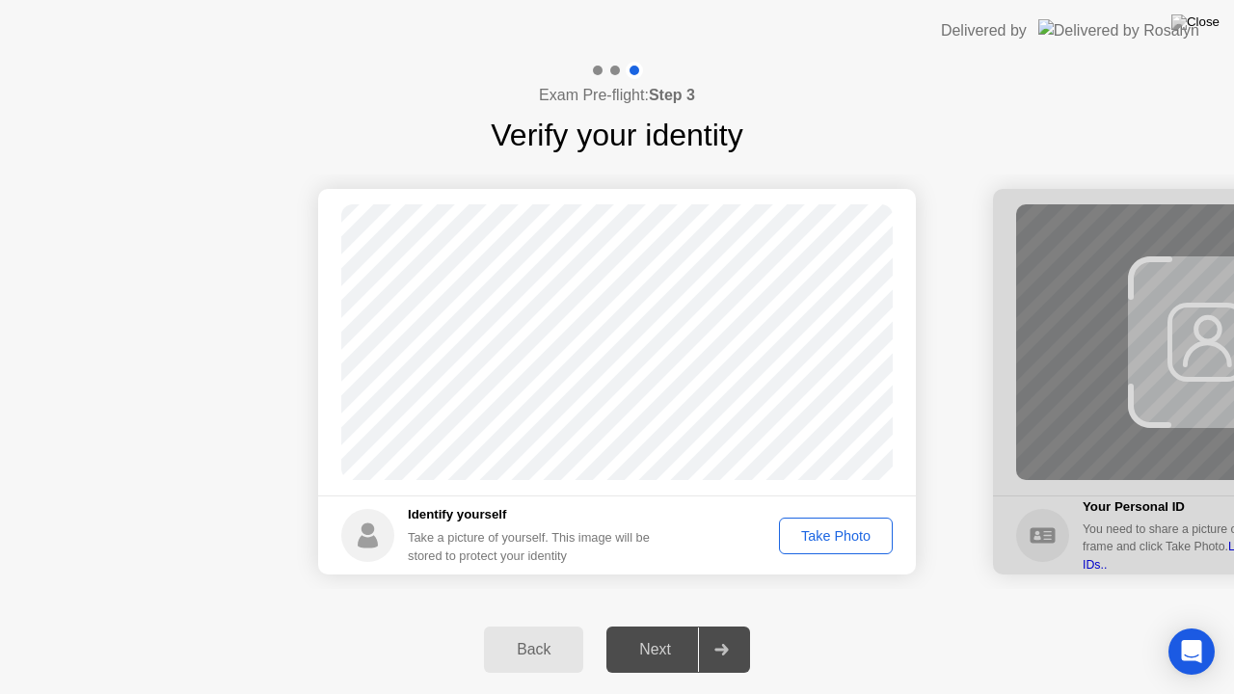
click at [819, 543] on div "Take Photo" at bounding box center [836, 536] width 100 height 15
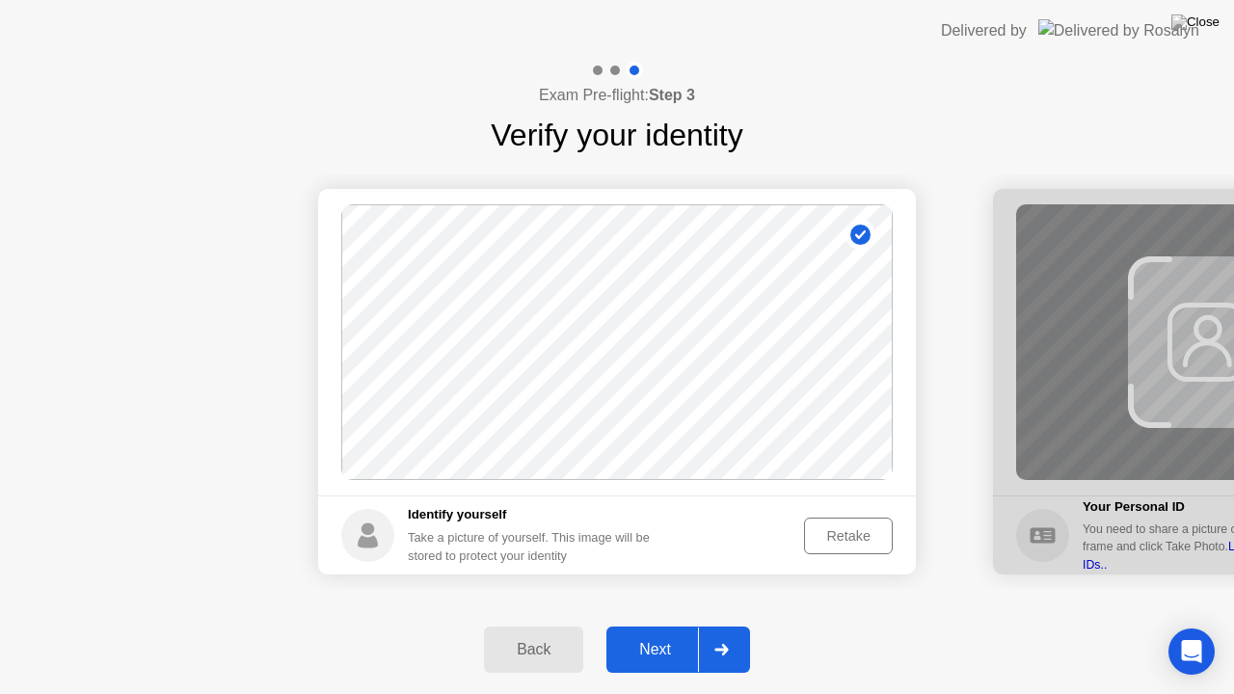
click at [559, 634] on div "Back" at bounding box center [534, 649] width 88 height 17
select select "**********"
select select "*******"
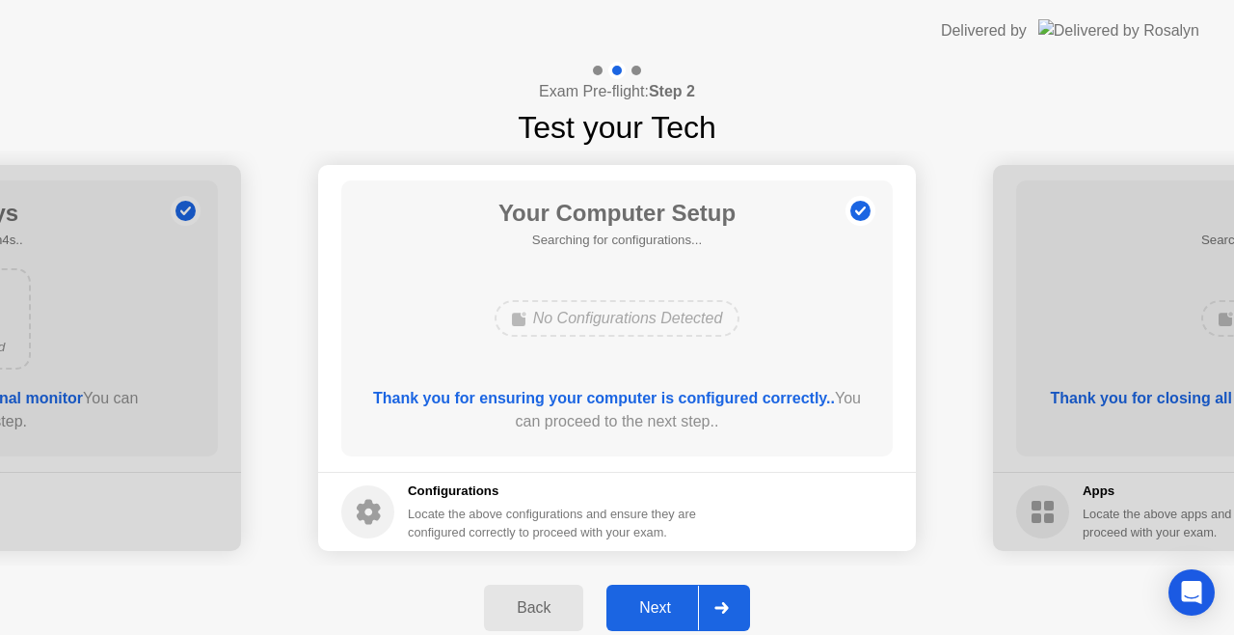
click at [662, 610] on div "Next" at bounding box center [655, 607] width 86 height 17
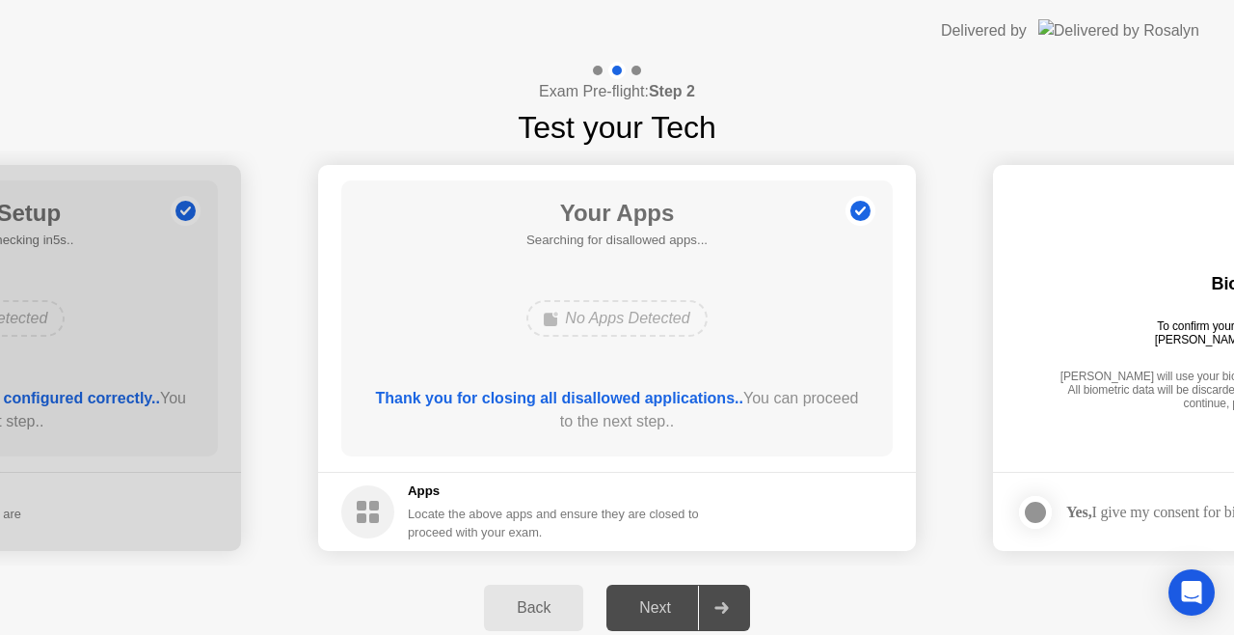
click at [662, 610] on div "Next" at bounding box center [655, 607] width 86 height 17
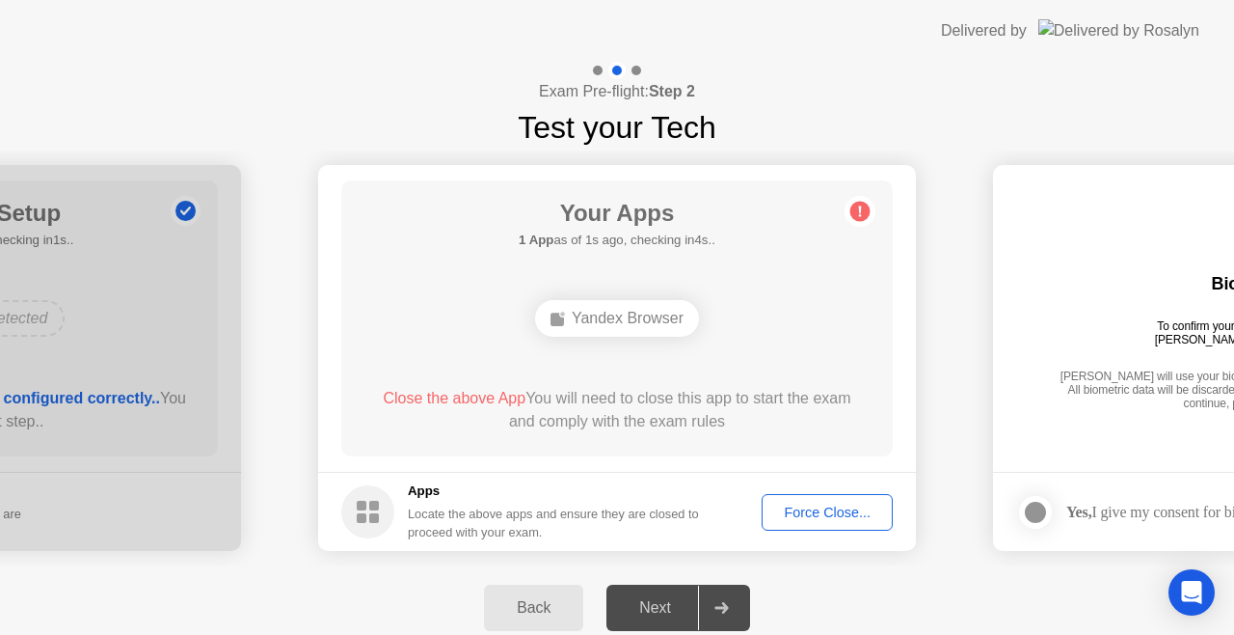
click at [772, 500] on button "Force Close..." at bounding box center [827, 512] width 131 height 37
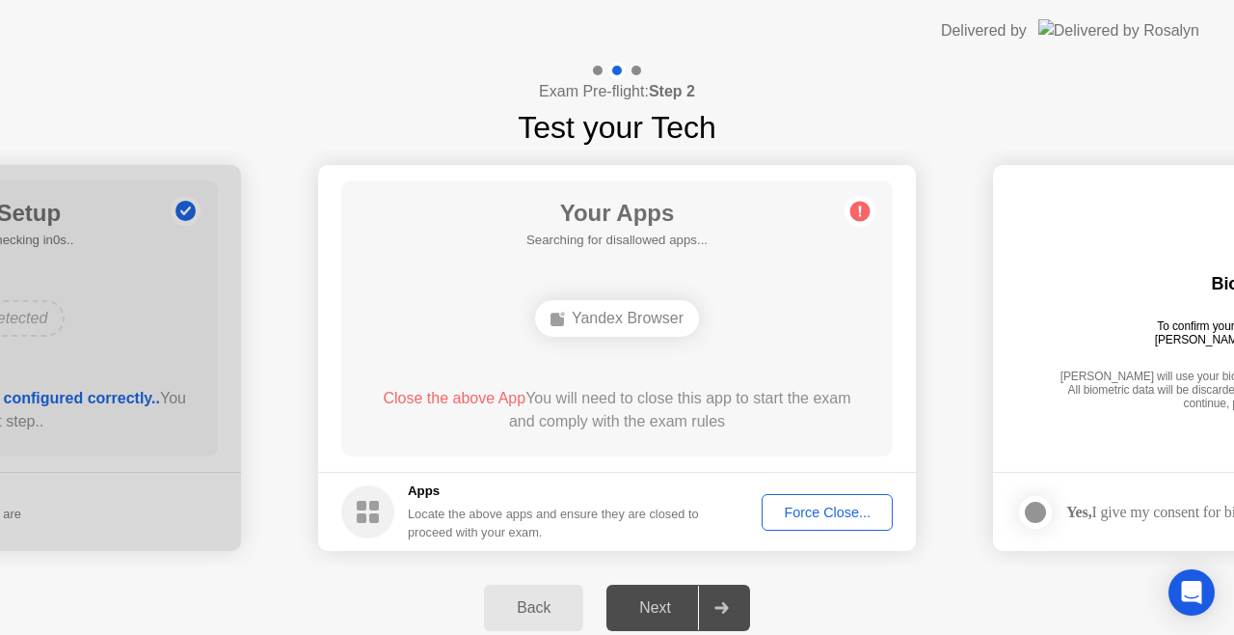
click at [797, 504] on div "Force Close..." at bounding box center [828, 511] width 118 height 15
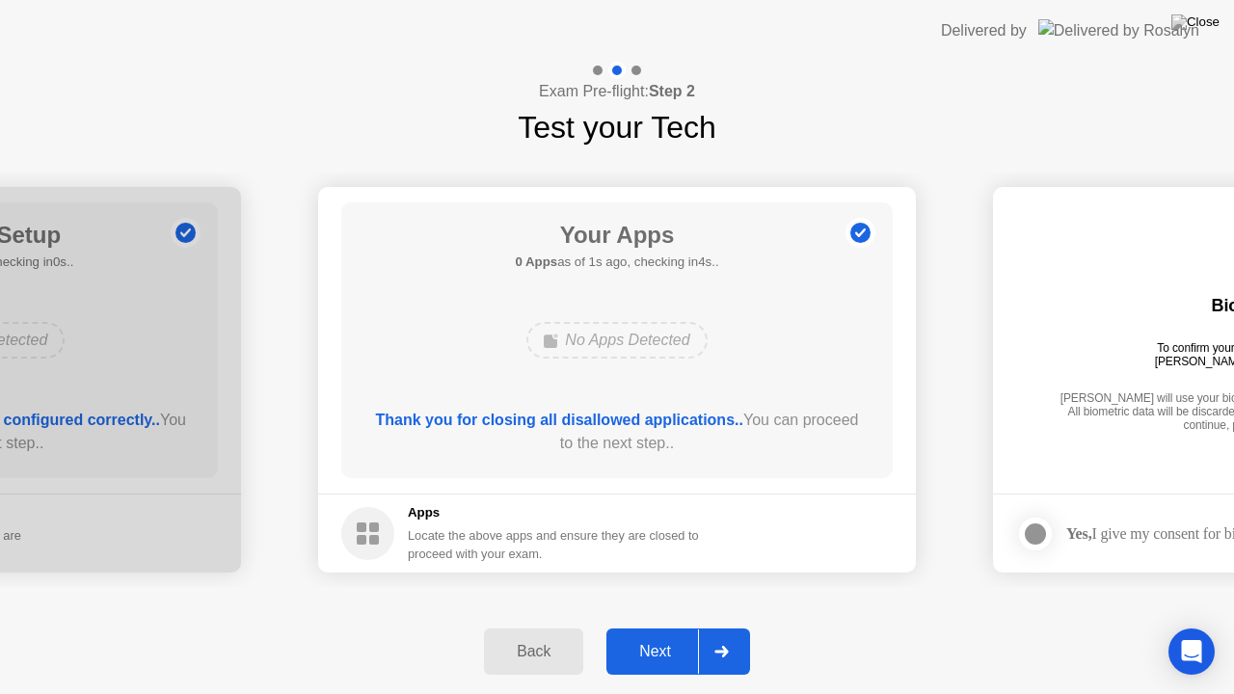
click at [683, 634] on div "Next" at bounding box center [655, 651] width 86 height 17
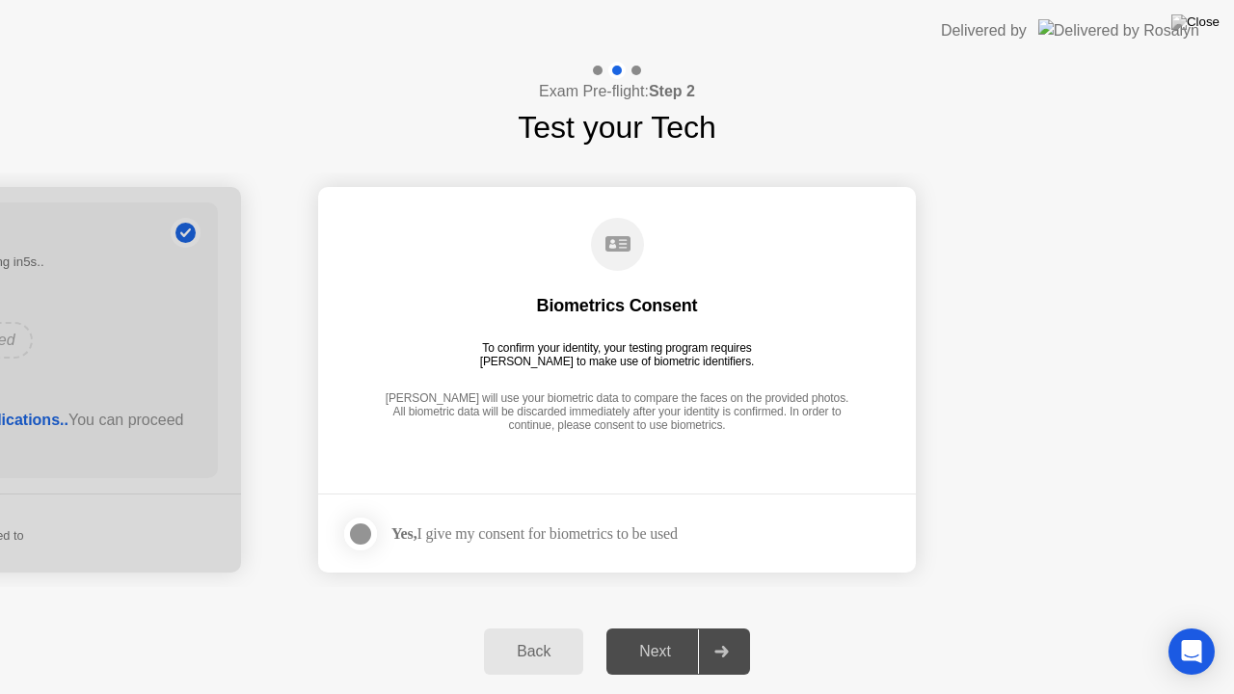
click at [377, 535] on label at bounding box center [366, 534] width 50 height 39
click at [683, 634] on div "Next" at bounding box center [655, 651] width 86 height 17
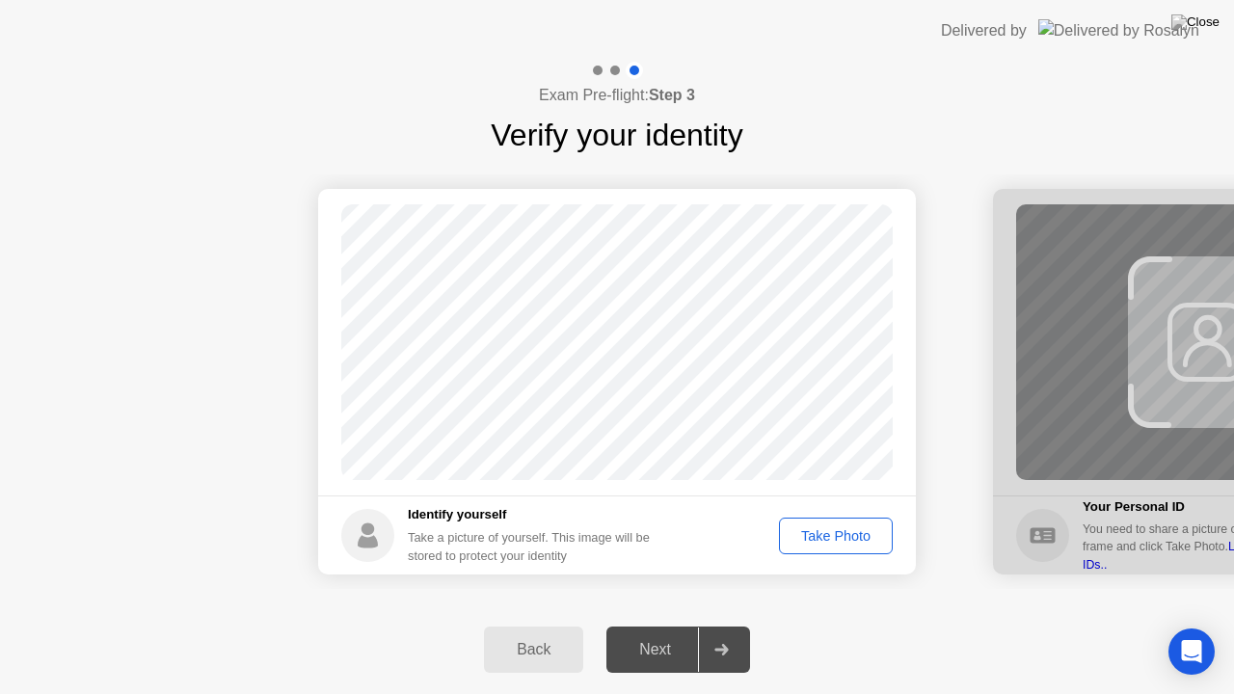
click at [683, 634] on div "Next" at bounding box center [655, 649] width 86 height 17
click at [839, 538] on div "Take Photo" at bounding box center [836, 536] width 100 height 15
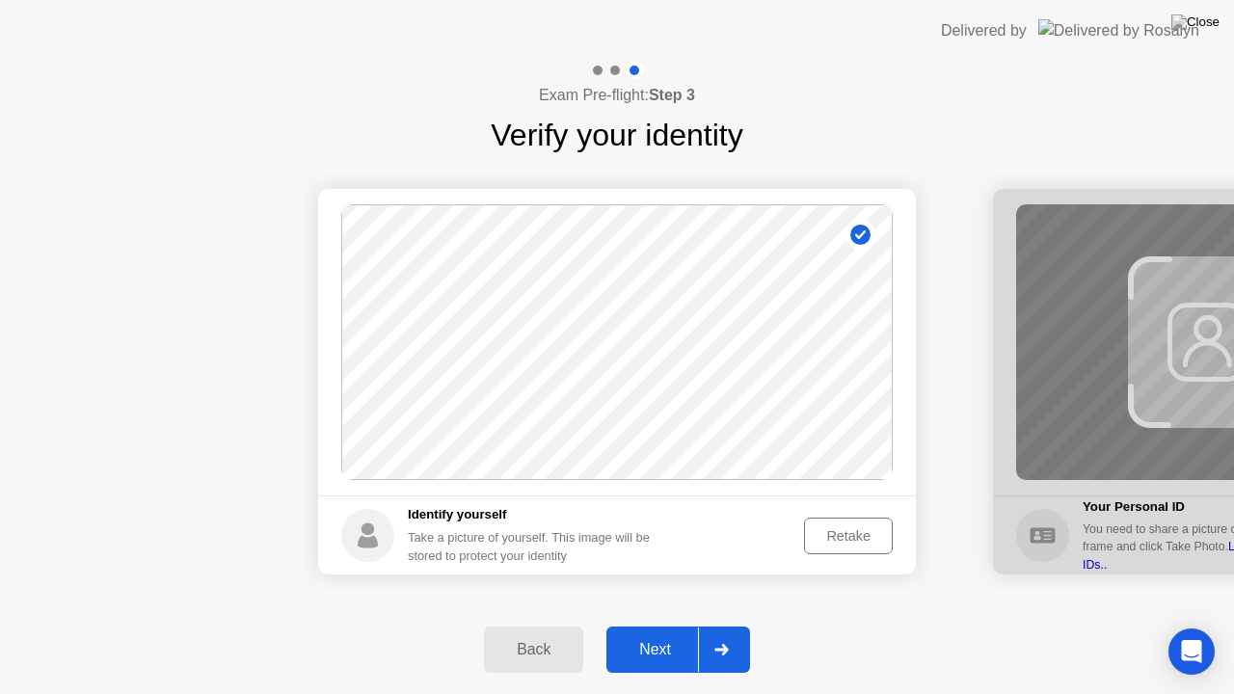
click at [839, 538] on div "Retake" at bounding box center [848, 536] width 75 height 15
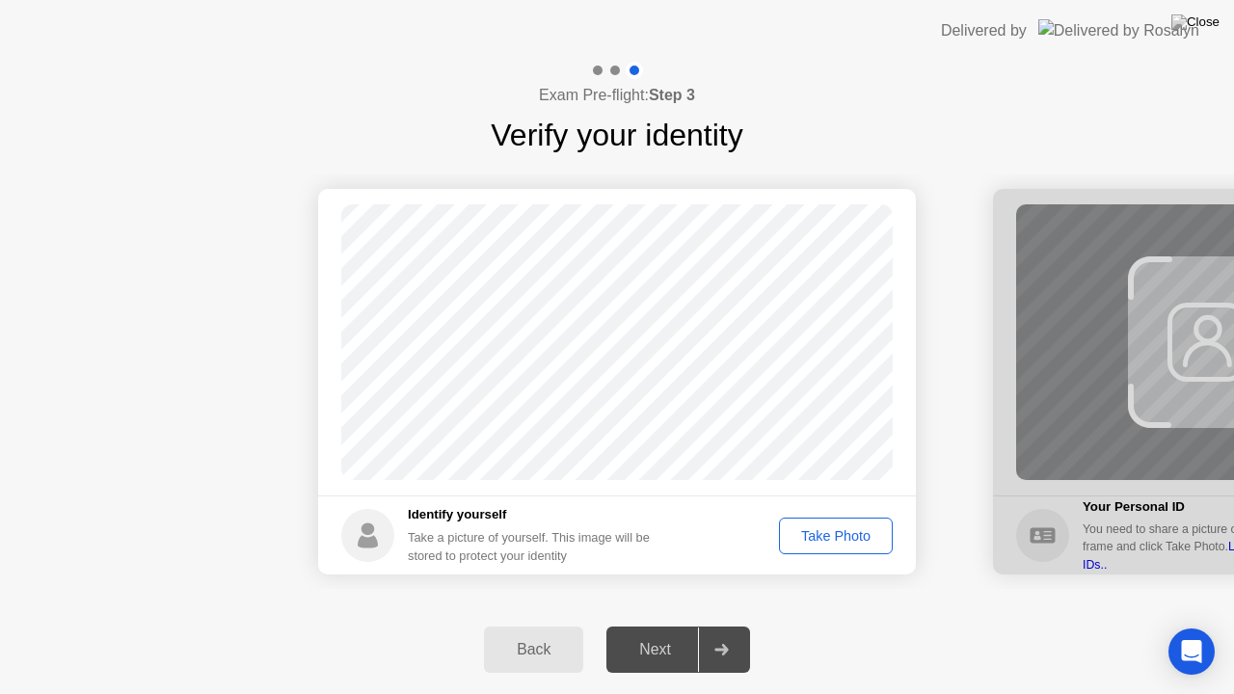
click at [839, 538] on div "Take Photo" at bounding box center [836, 536] width 100 height 15
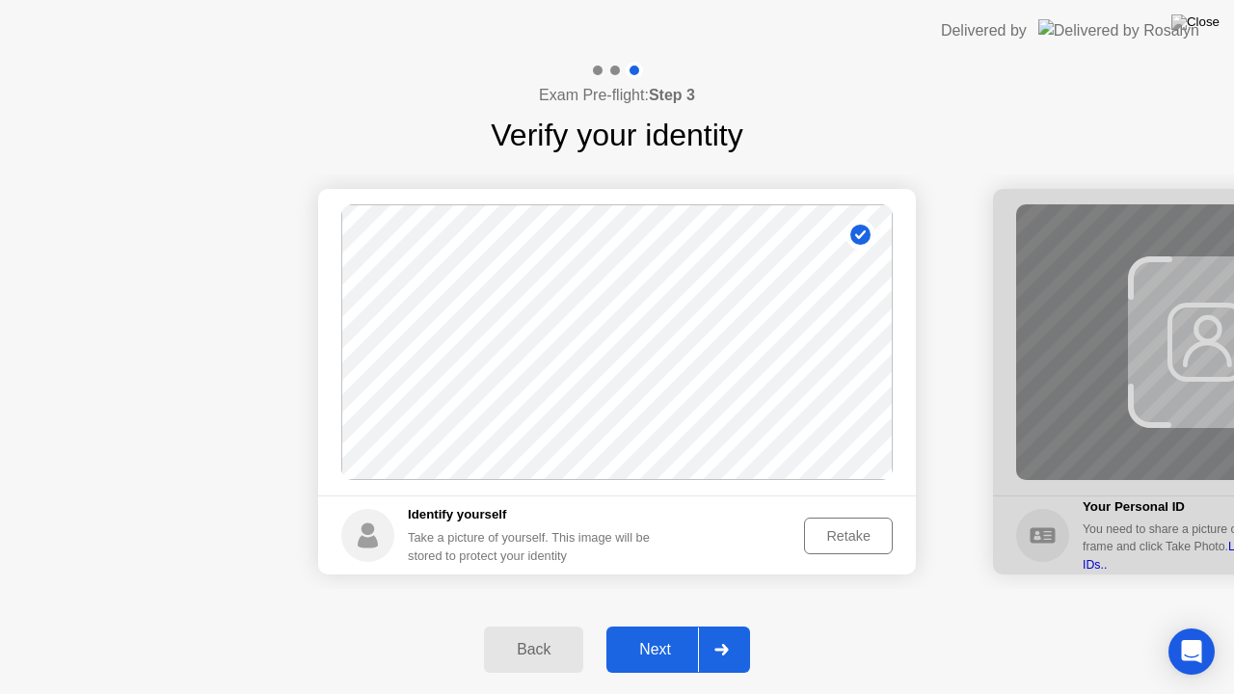
click at [729, 634] on div at bounding box center [721, 650] width 46 height 44
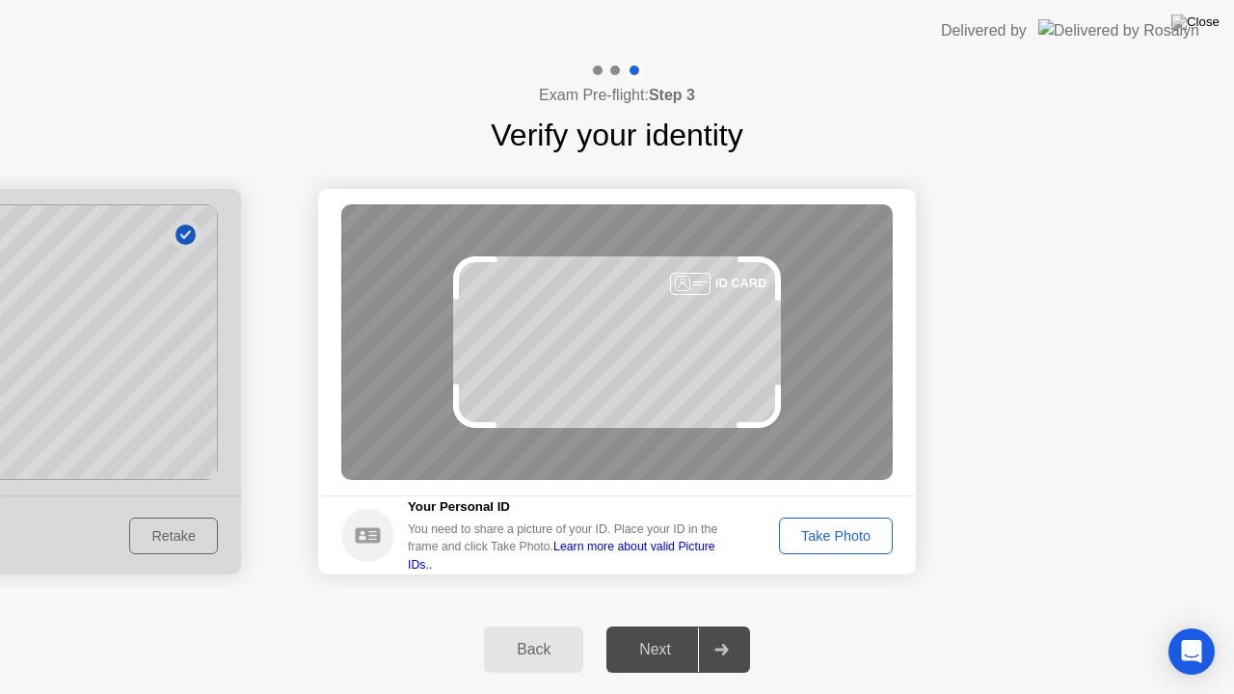
click at [817, 532] on div "Take Photo" at bounding box center [836, 536] width 100 height 15
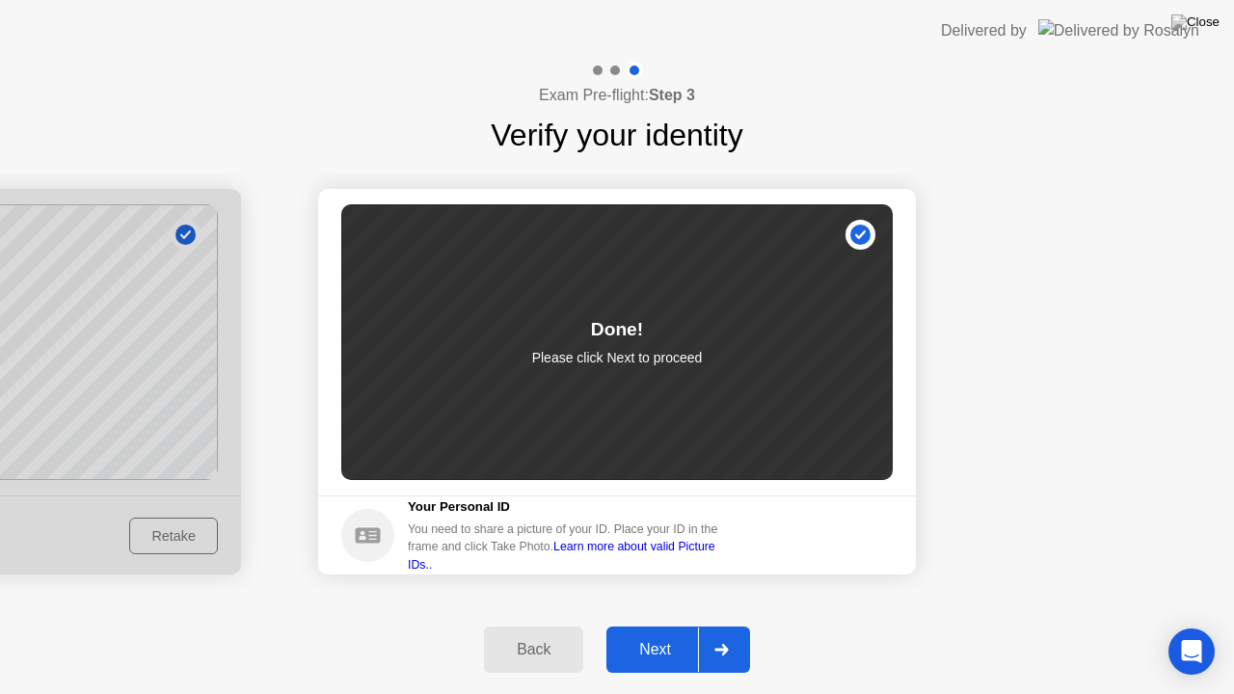
click at [640, 634] on button "Next" at bounding box center [679, 650] width 144 height 46
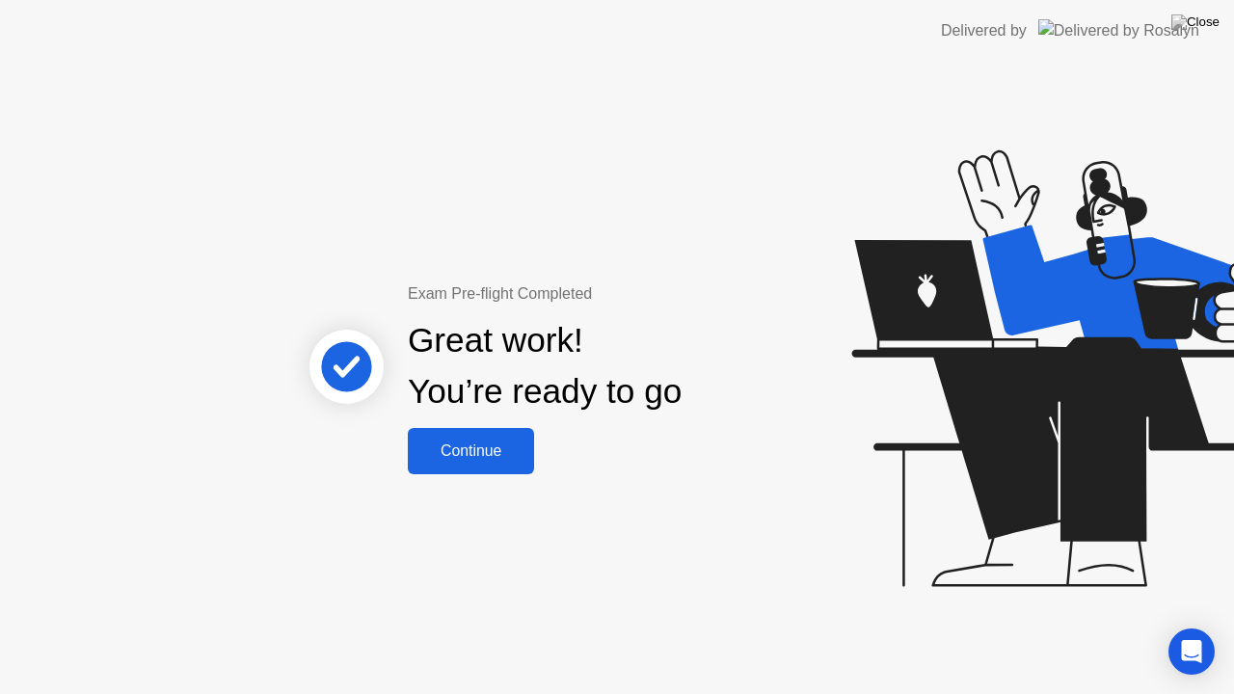
click at [492, 451] on div "Continue" at bounding box center [471, 451] width 115 height 17
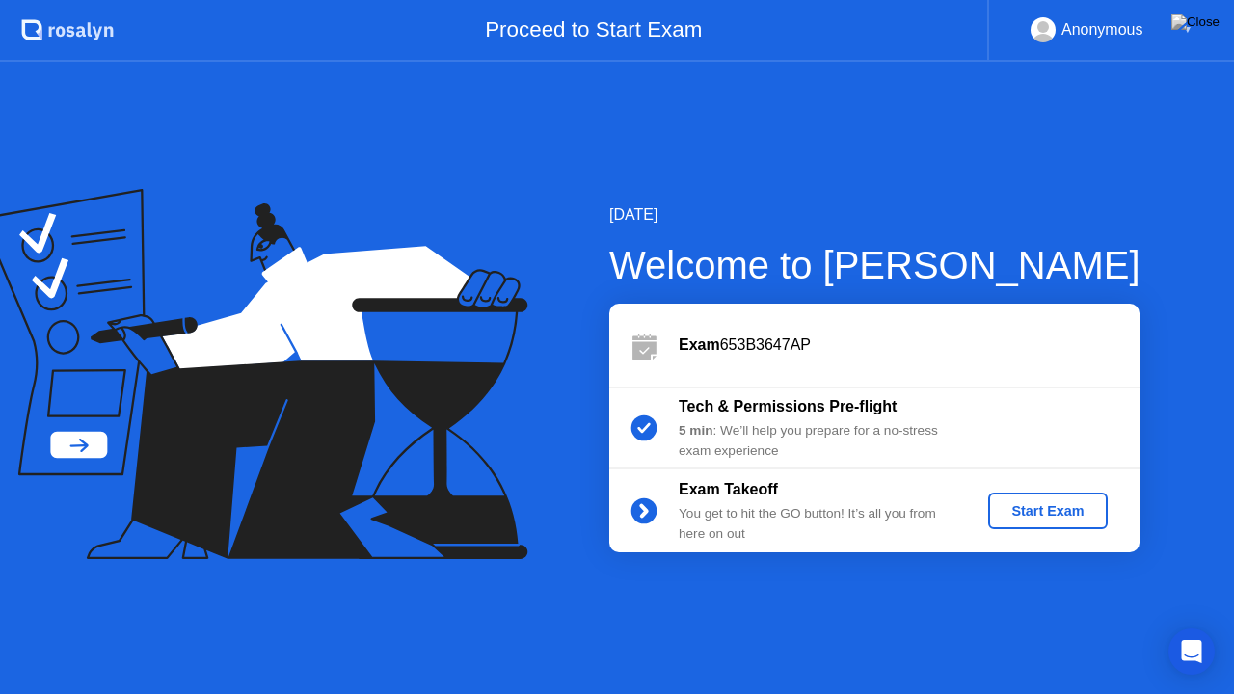
click at [1015, 504] on div "Start Exam" at bounding box center [1047, 510] width 103 height 15
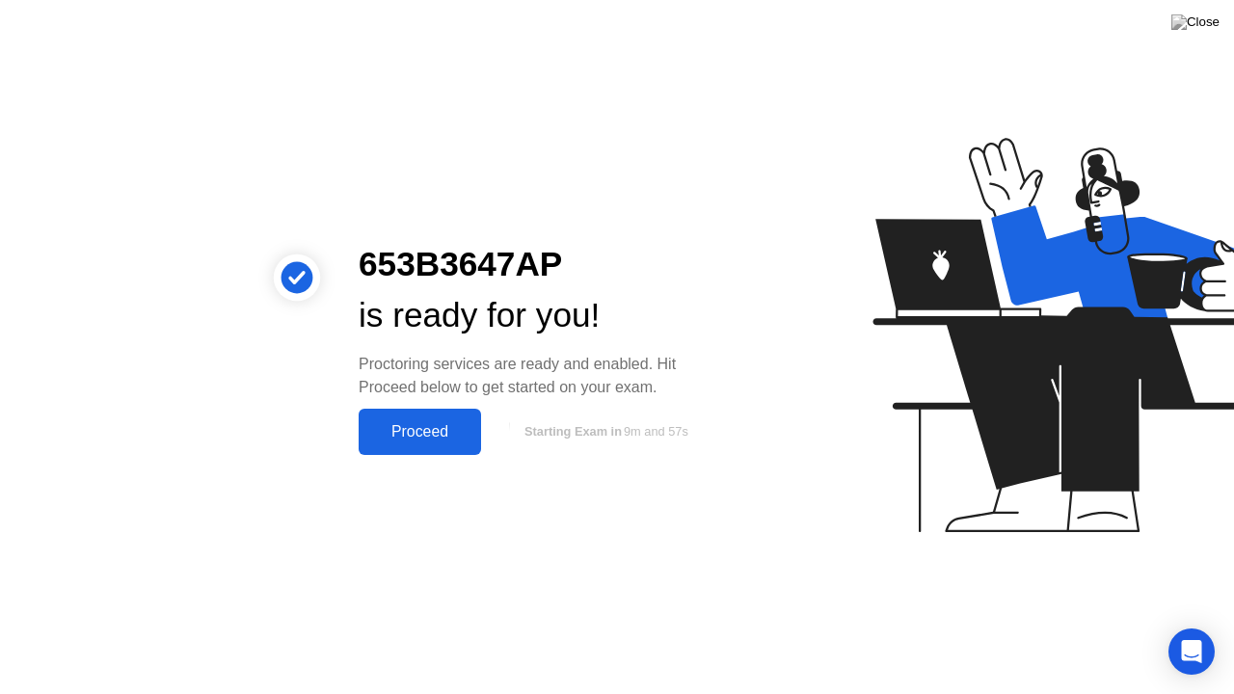
click at [465, 433] on div "Proceed" at bounding box center [420, 431] width 111 height 17
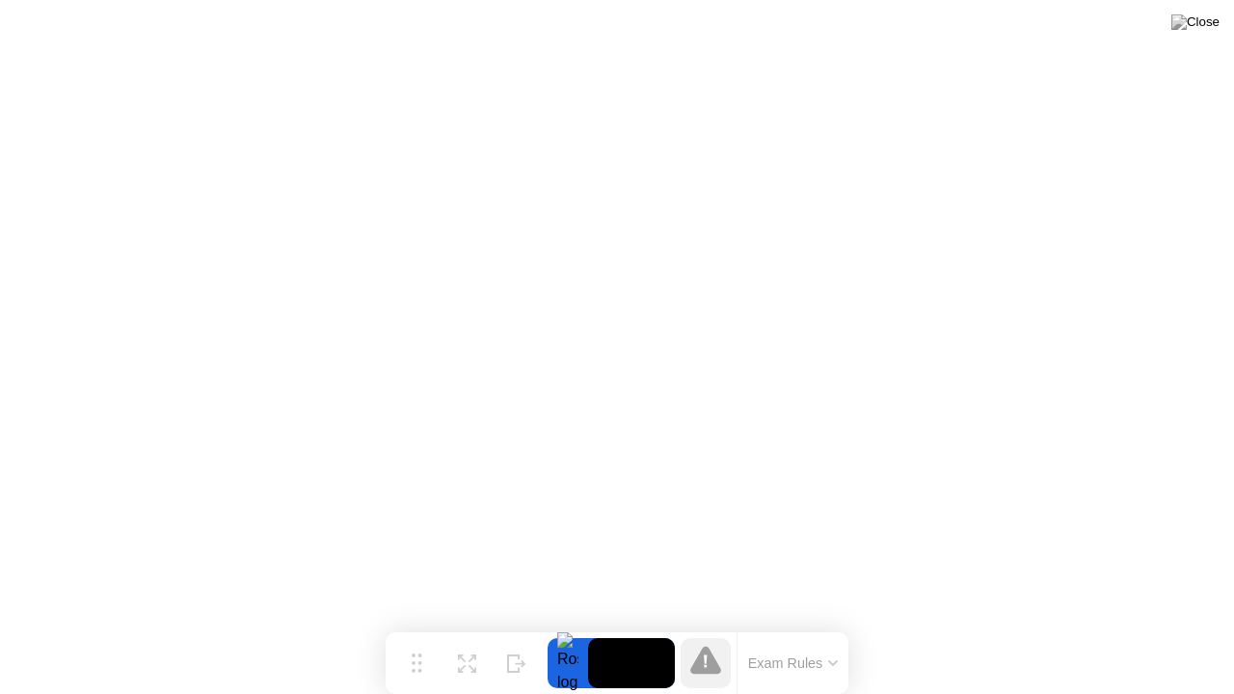
click at [610, 634] on video at bounding box center [631, 663] width 87 height 50
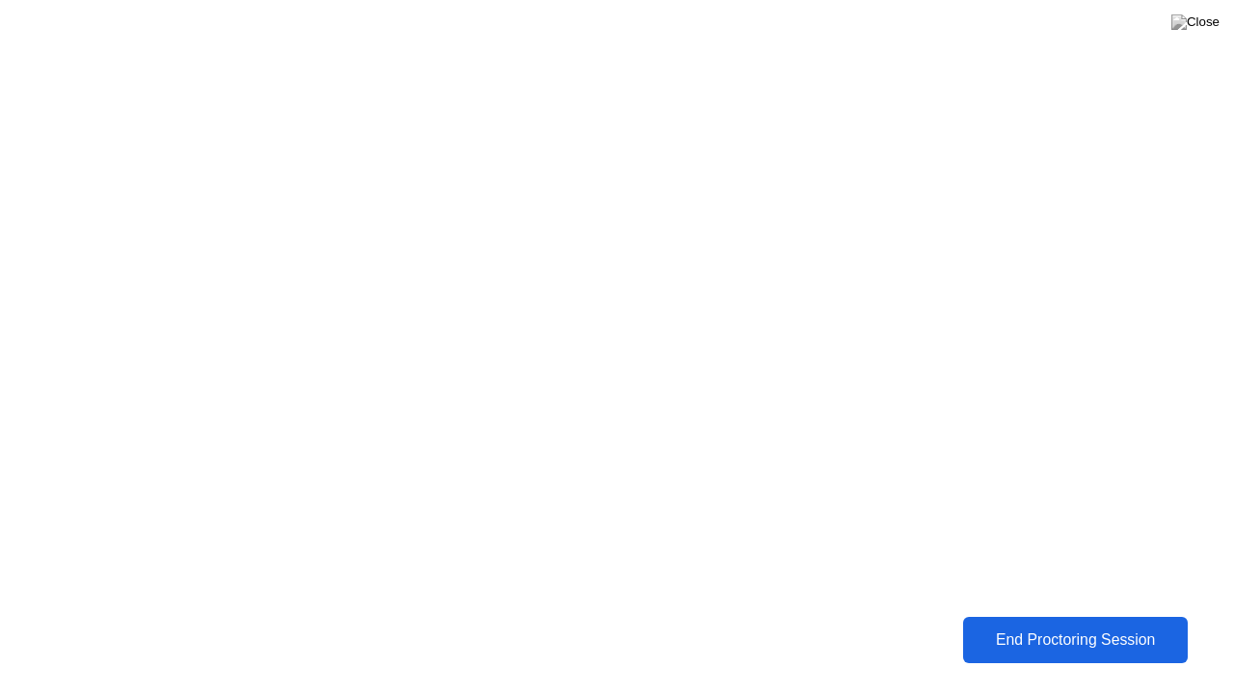
click at [985, 634] on div "End Proctoring Session" at bounding box center [1076, 640] width 214 height 17
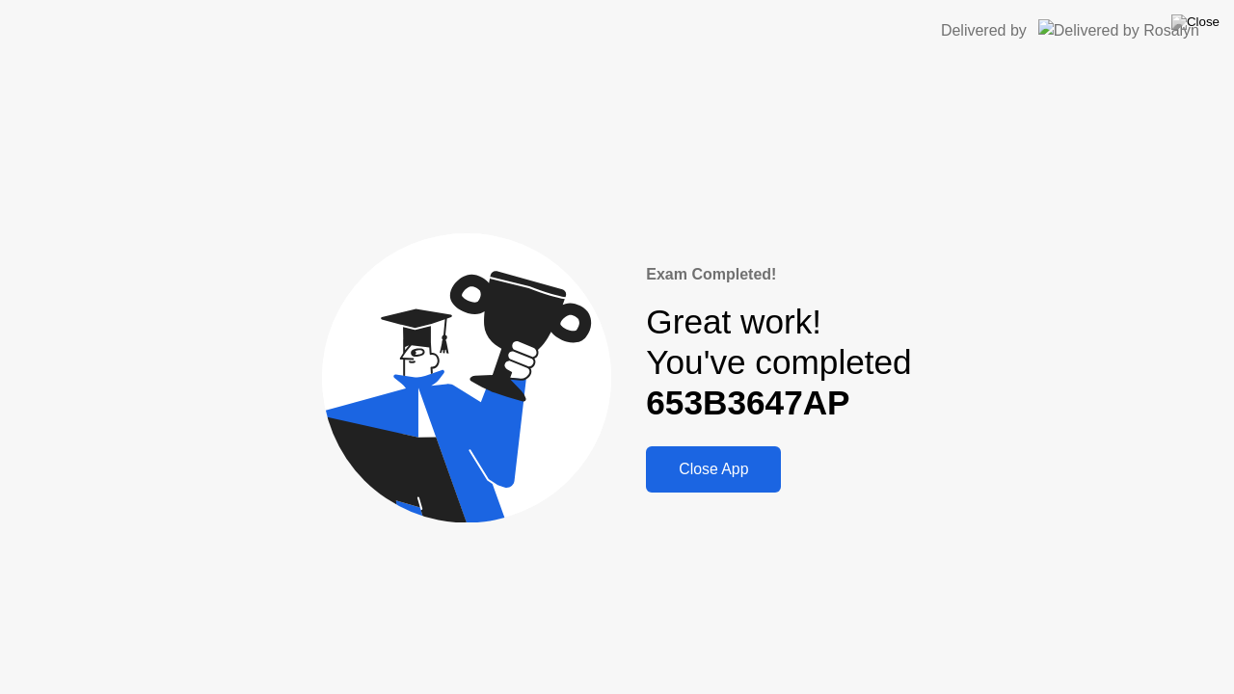
click at [715, 457] on button "Close App" at bounding box center [713, 470] width 135 height 46
